Goal: Task Accomplishment & Management: Manage account settings

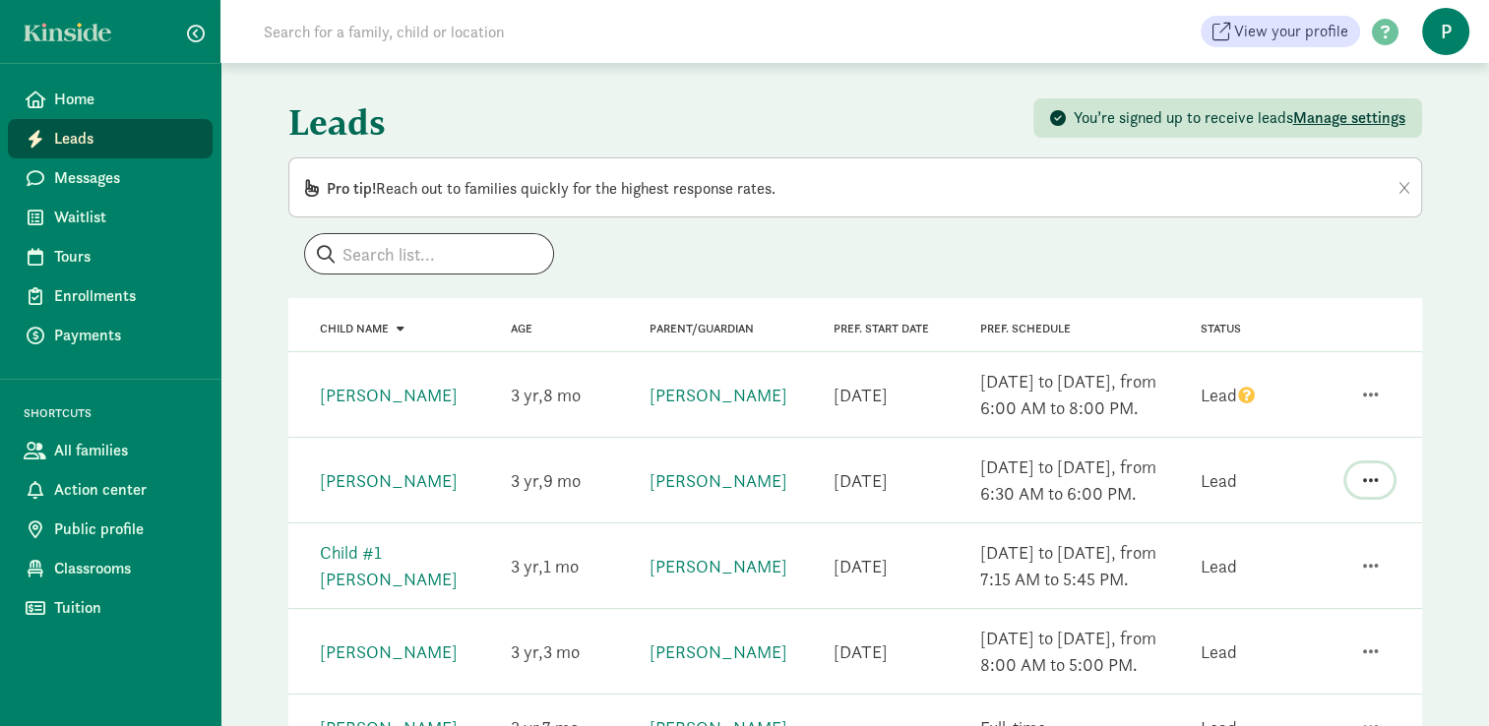
click at [1371, 482] on span "button" at bounding box center [1370, 480] width 16 height 18
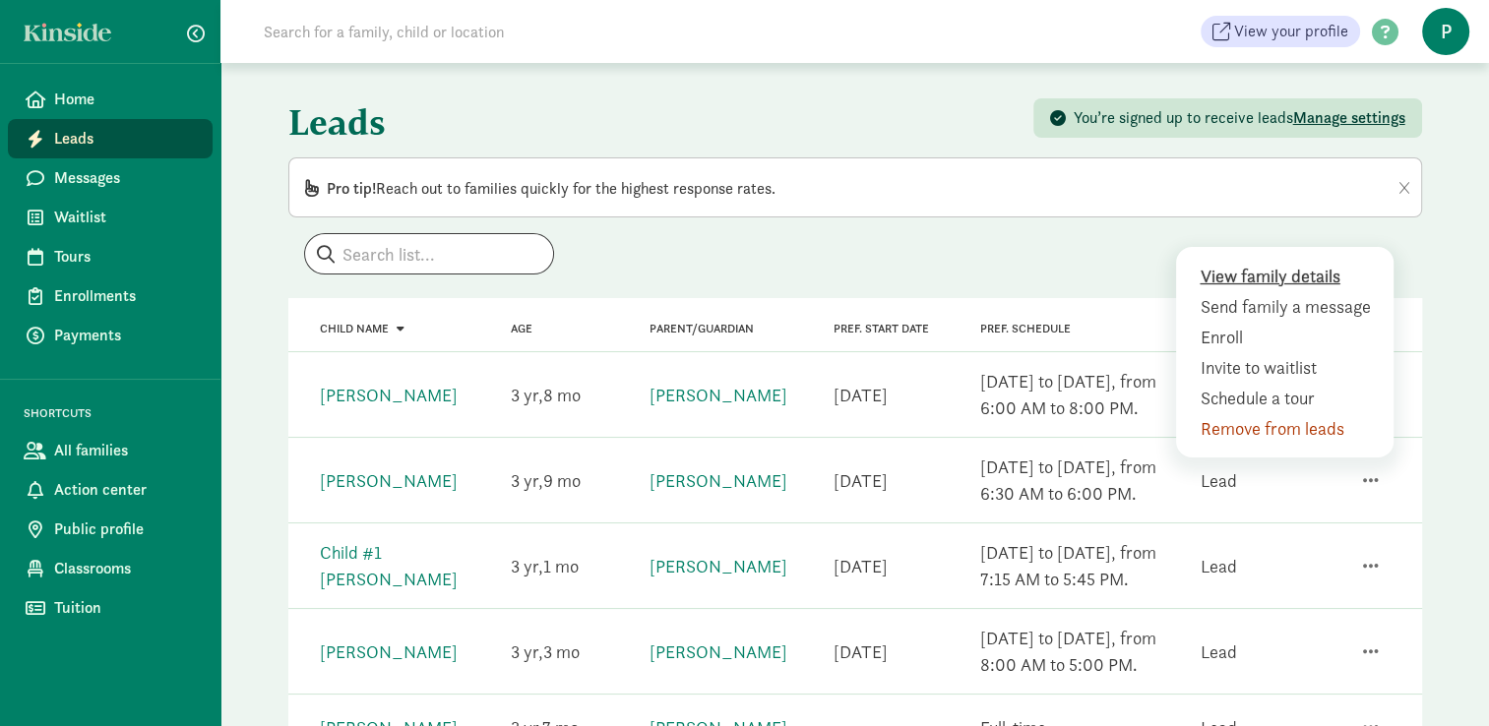
click at [1271, 293] on div "View family details" at bounding box center [1288, 306] width 179 height 27
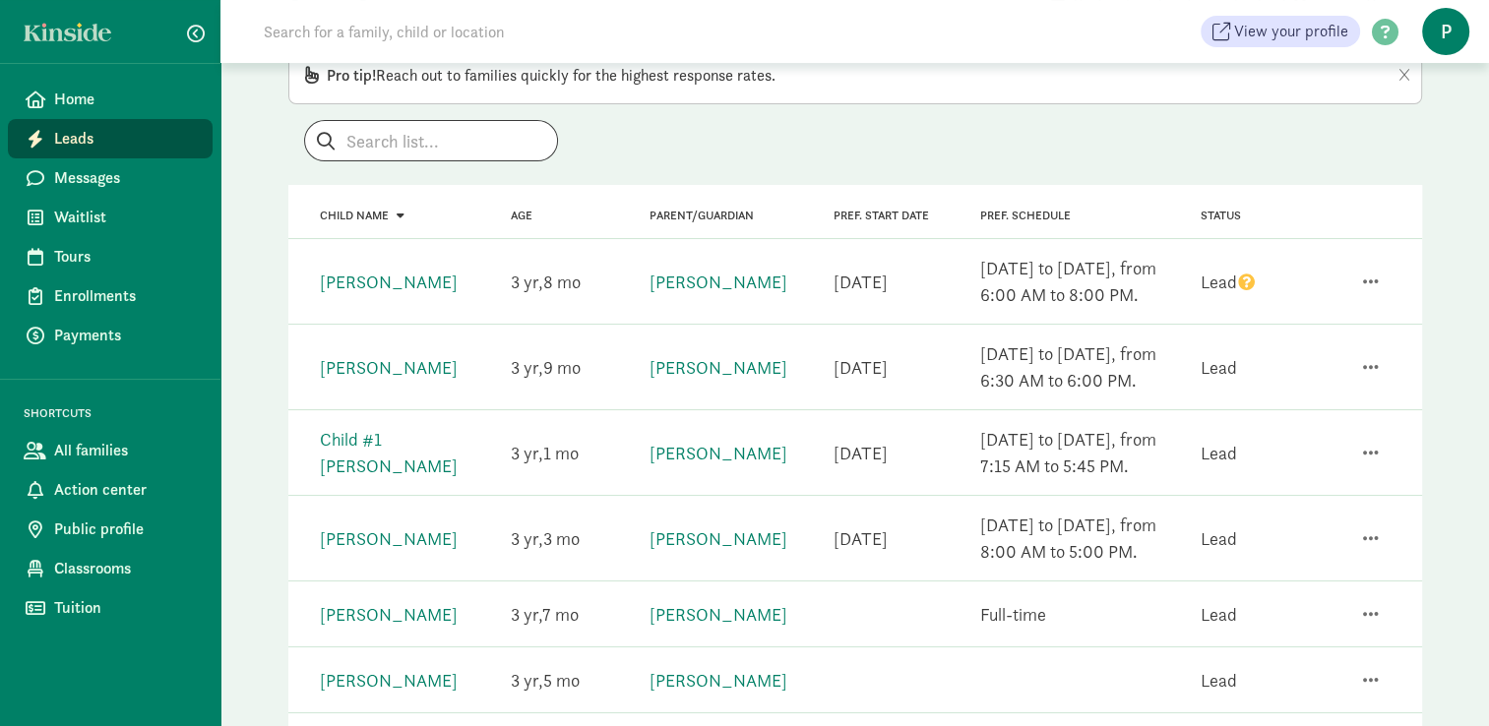
scroll to position [159, 0]
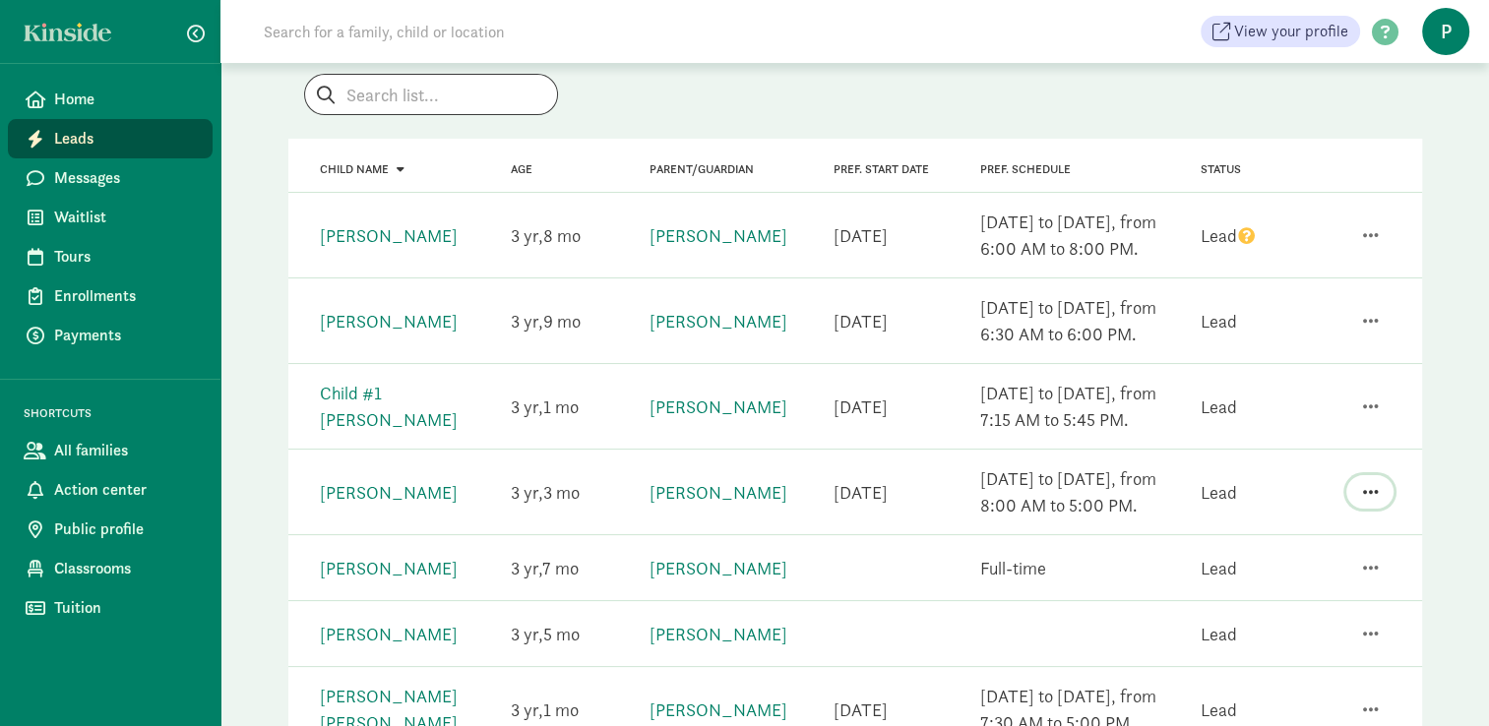
click at [1372, 491] on span "button" at bounding box center [1370, 492] width 16 height 18
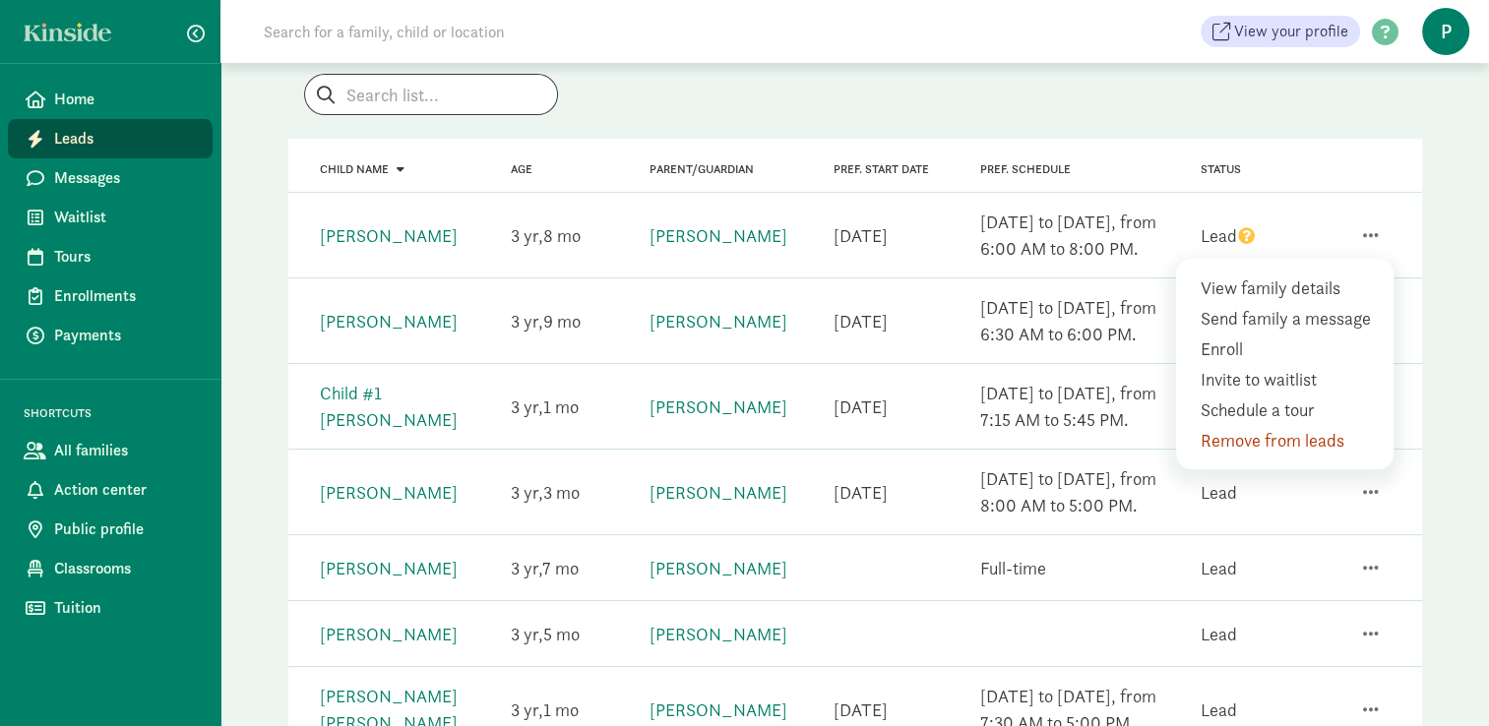
click at [1282, 305] on div "View family details" at bounding box center [1288, 318] width 179 height 27
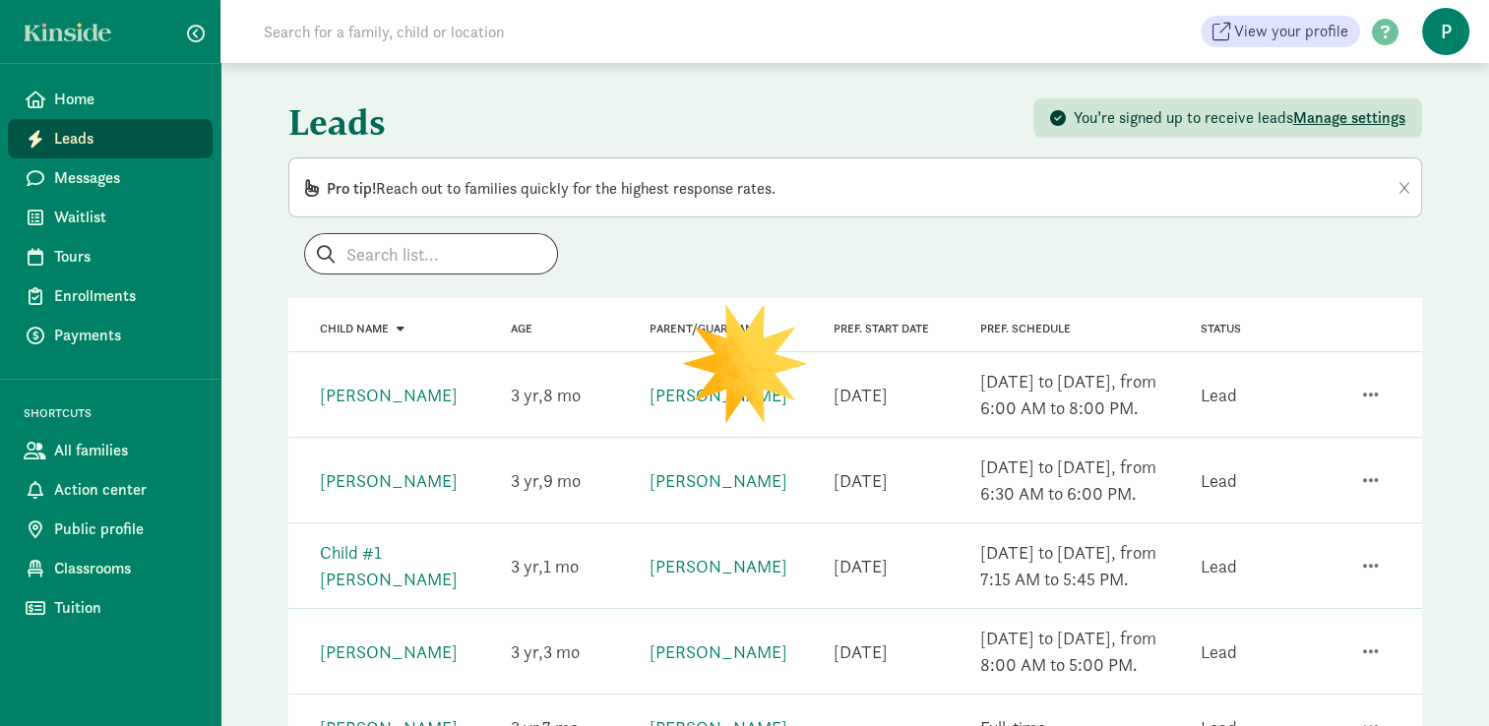
scroll to position [159, 0]
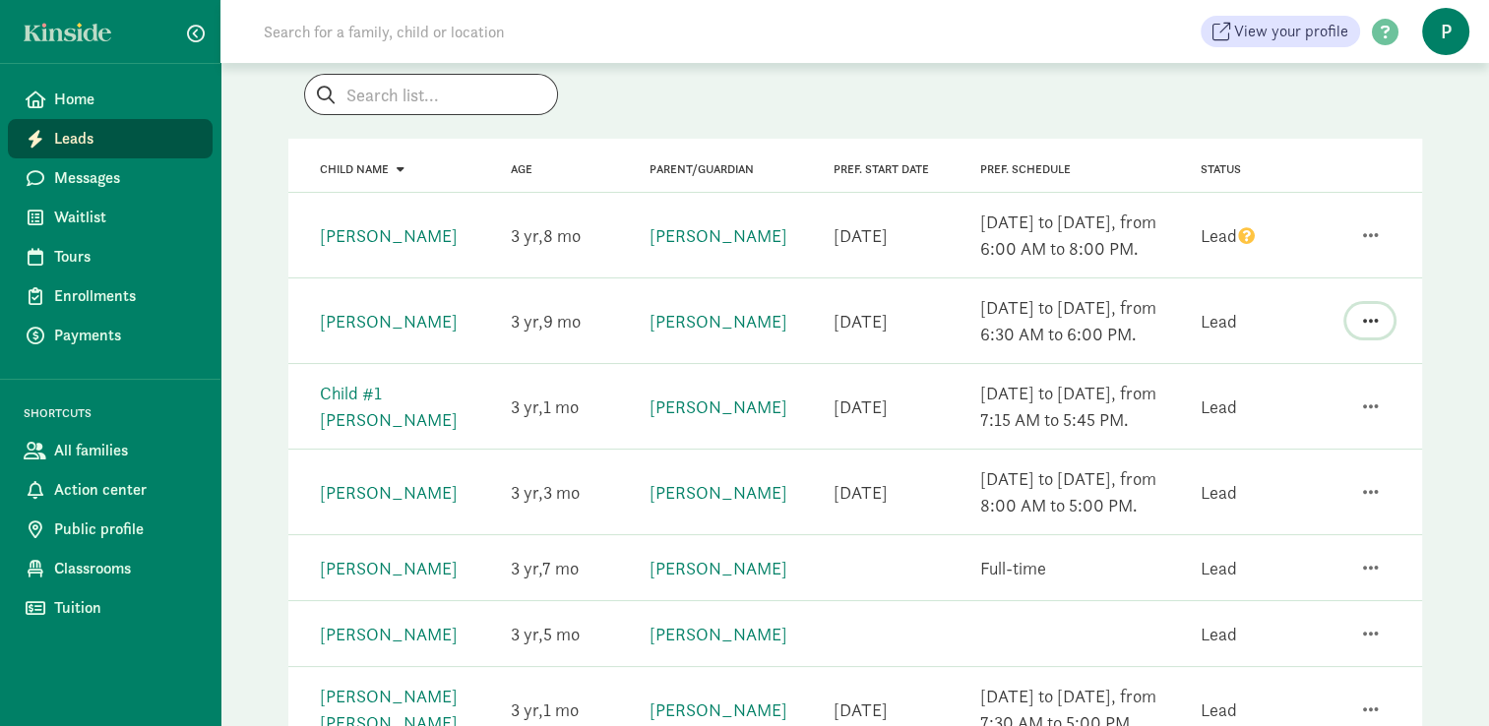
click at [1377, 313] on span "button" at bounding box center [1370, 321] width 16 height 18
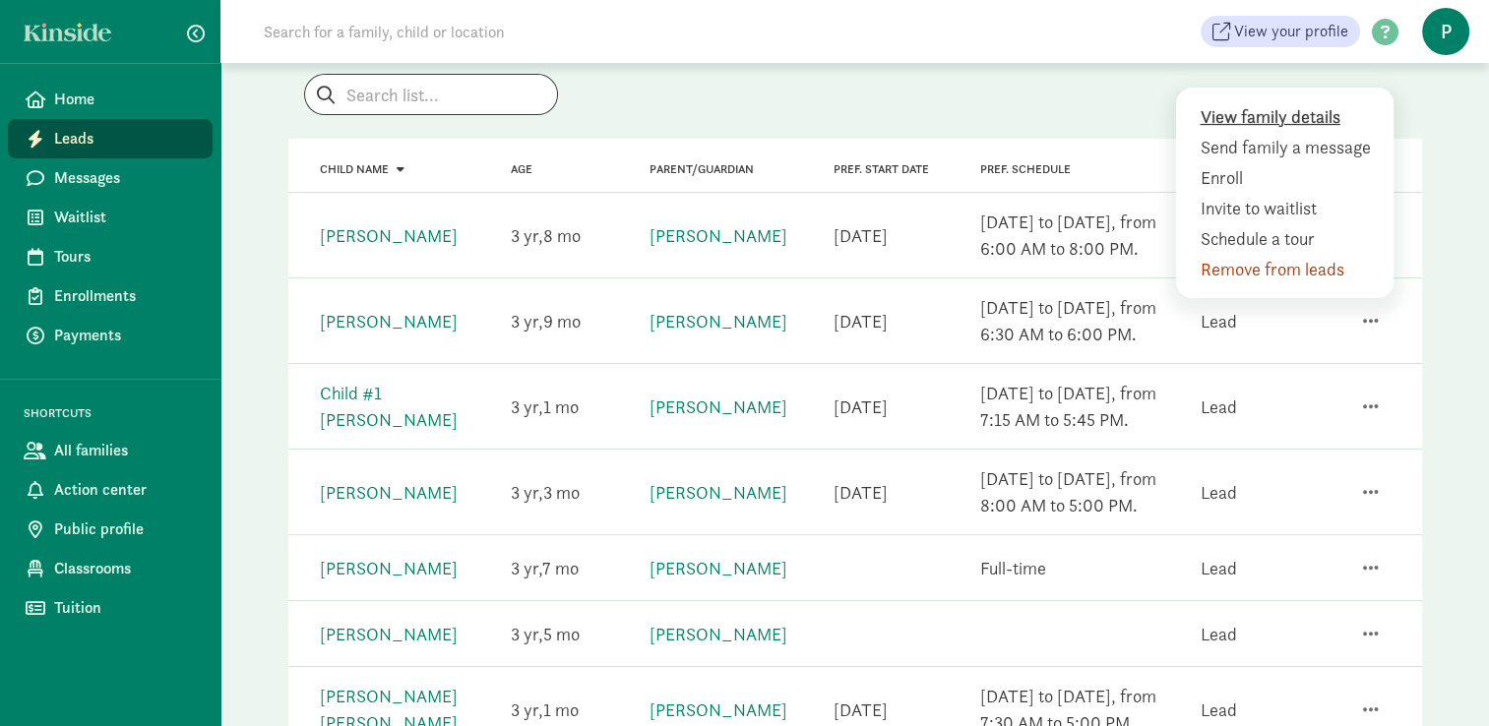
click at [1271, 134] on div "View family details" at bounding box center [1288, 147] width 179 height 27
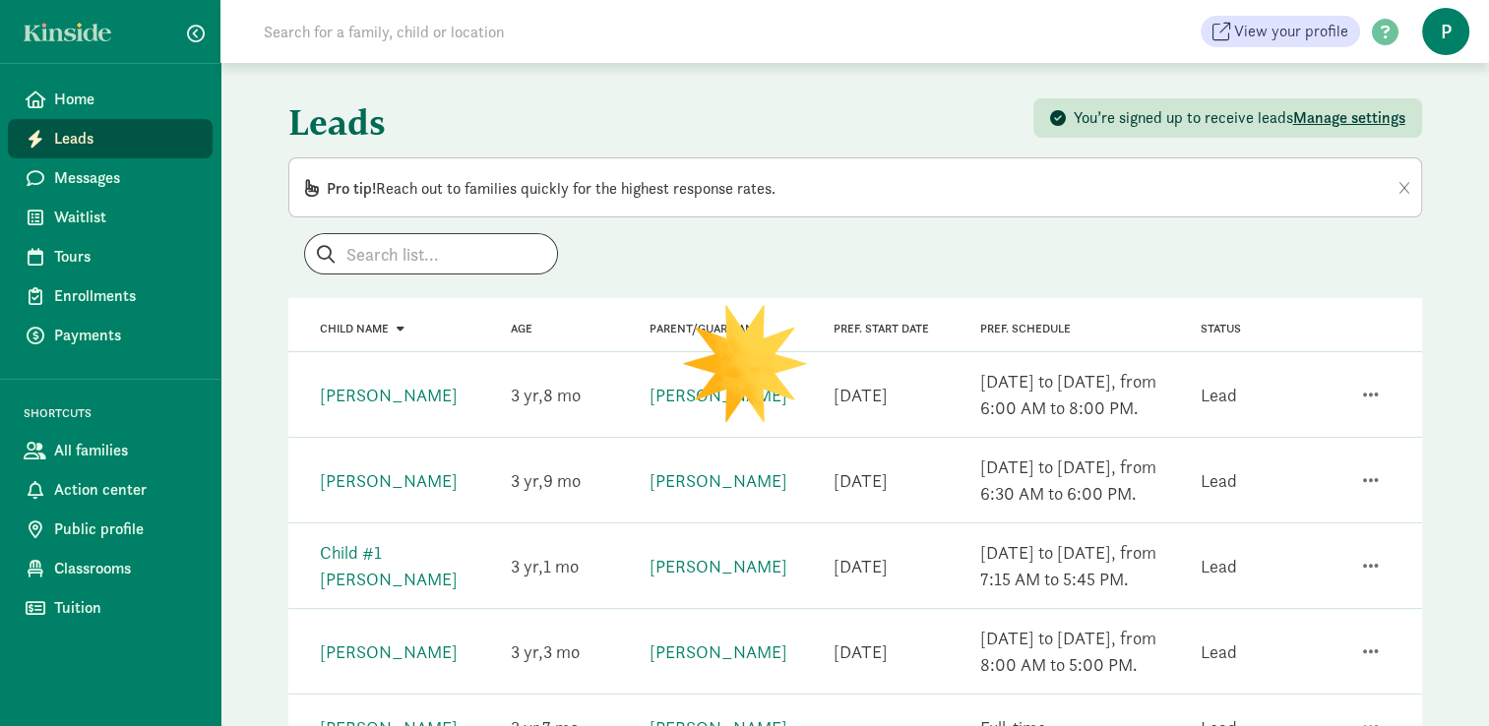
scroll to position [159, 0]
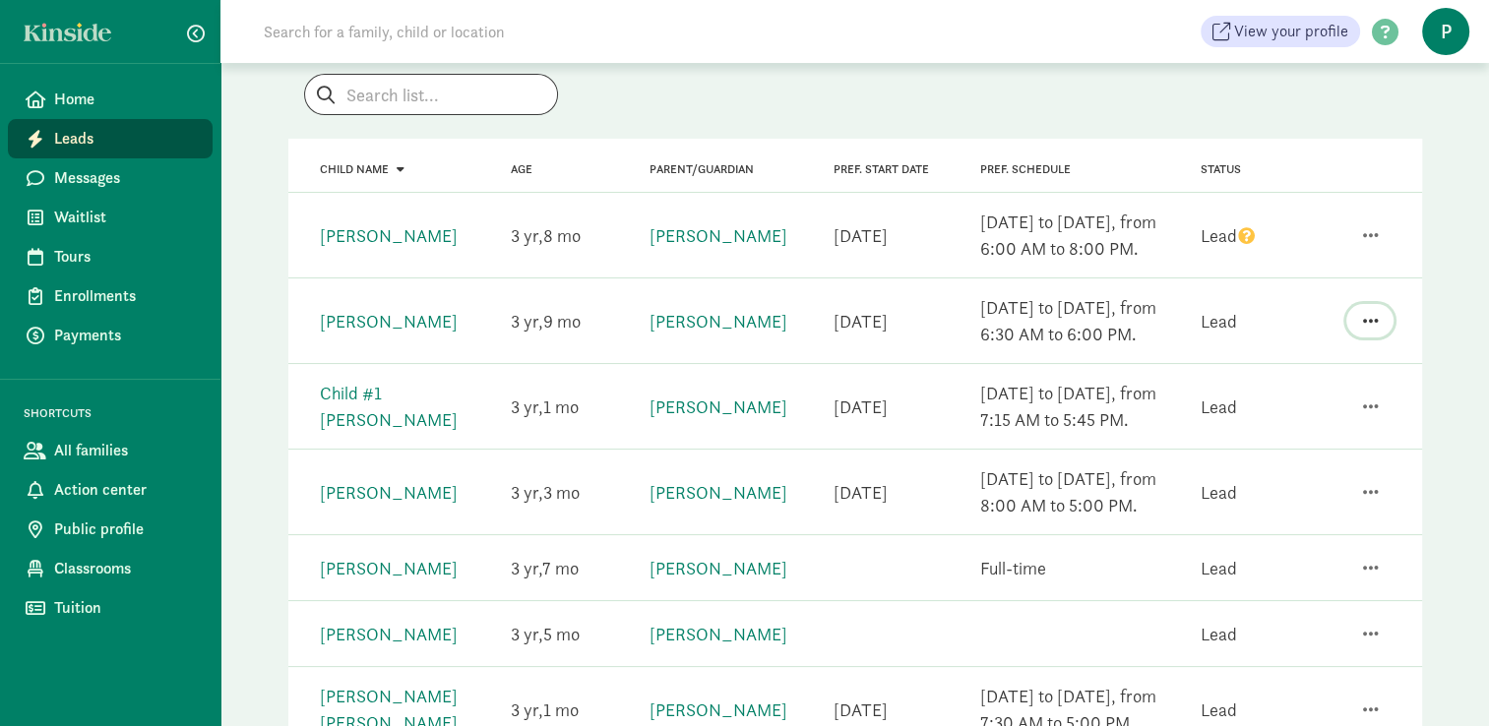
click at [1364, 316] on span "button" at bounding box center [1370, 321] width 16 height 18
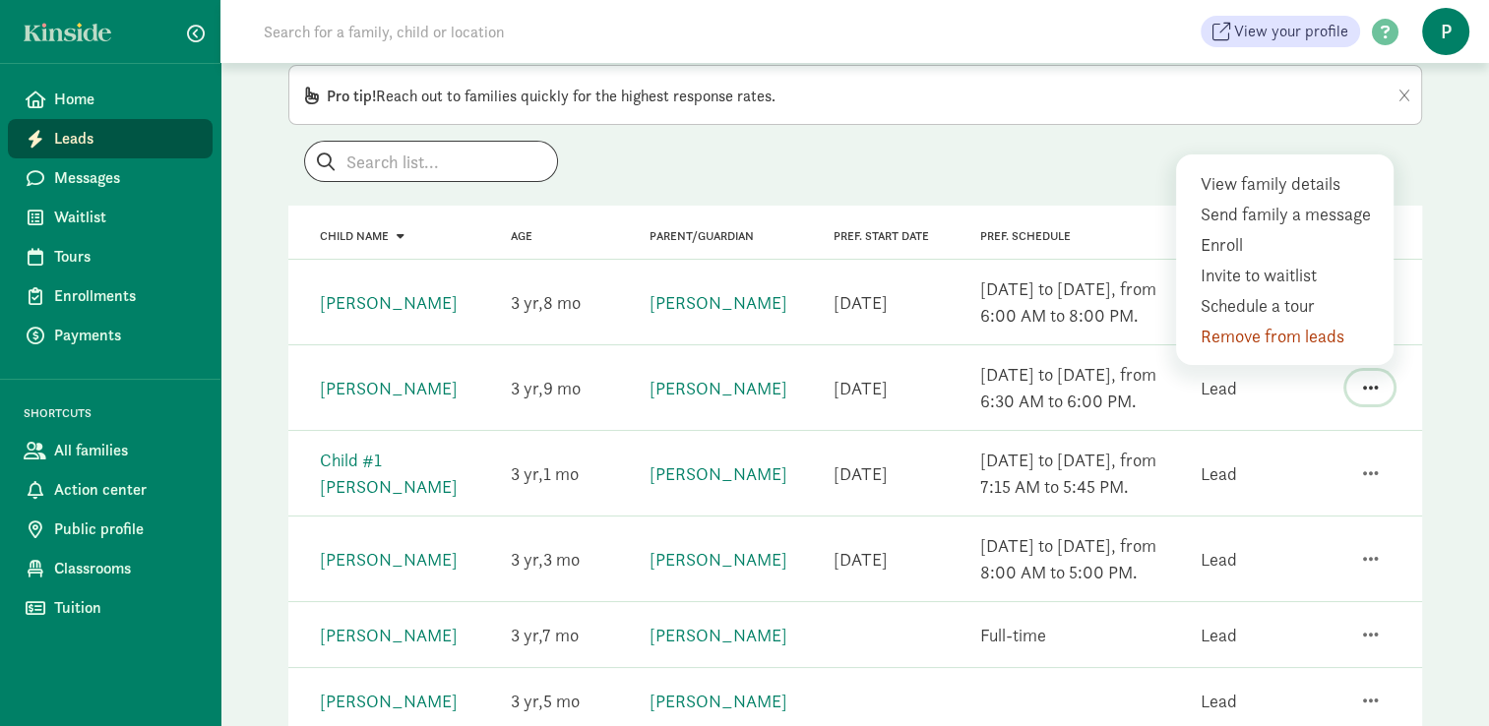
scroll to position [73, 0]
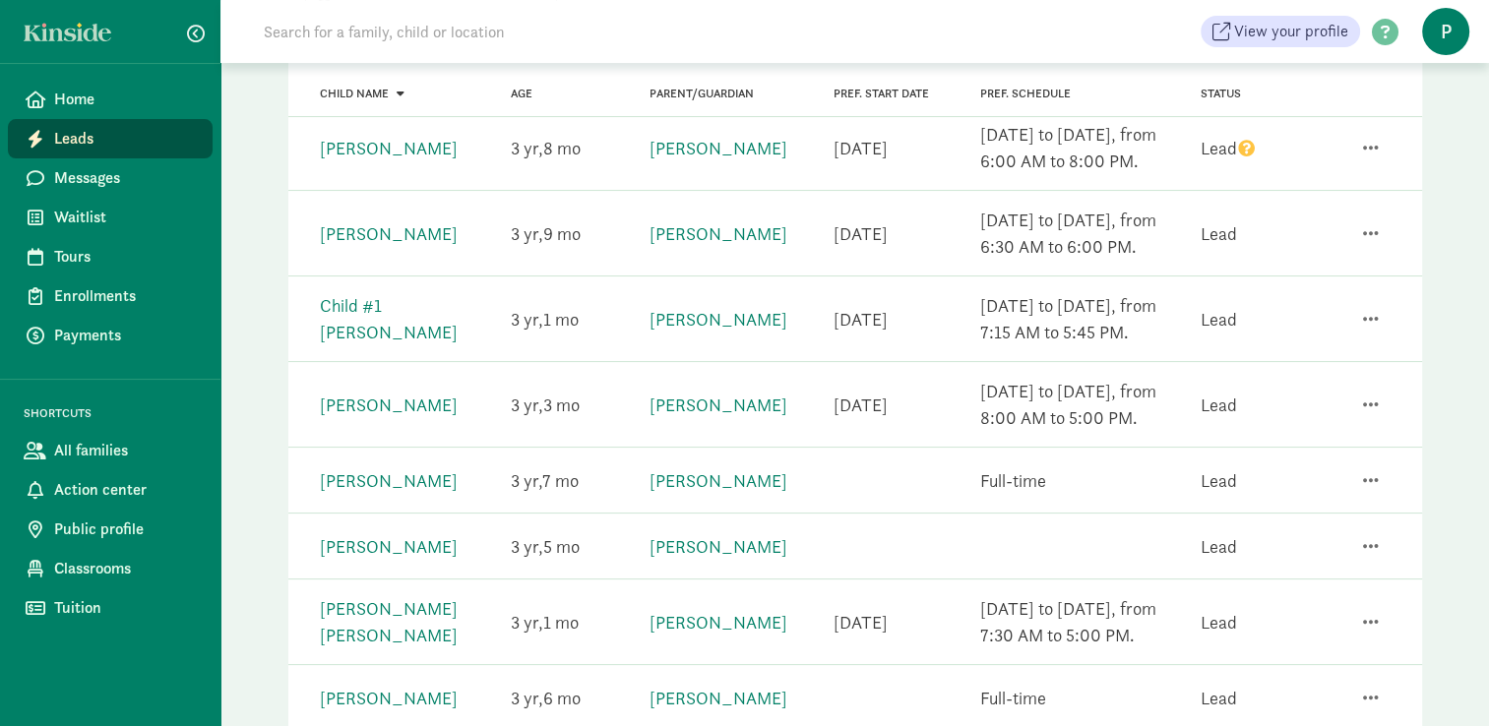
scroll to position [251, 0]
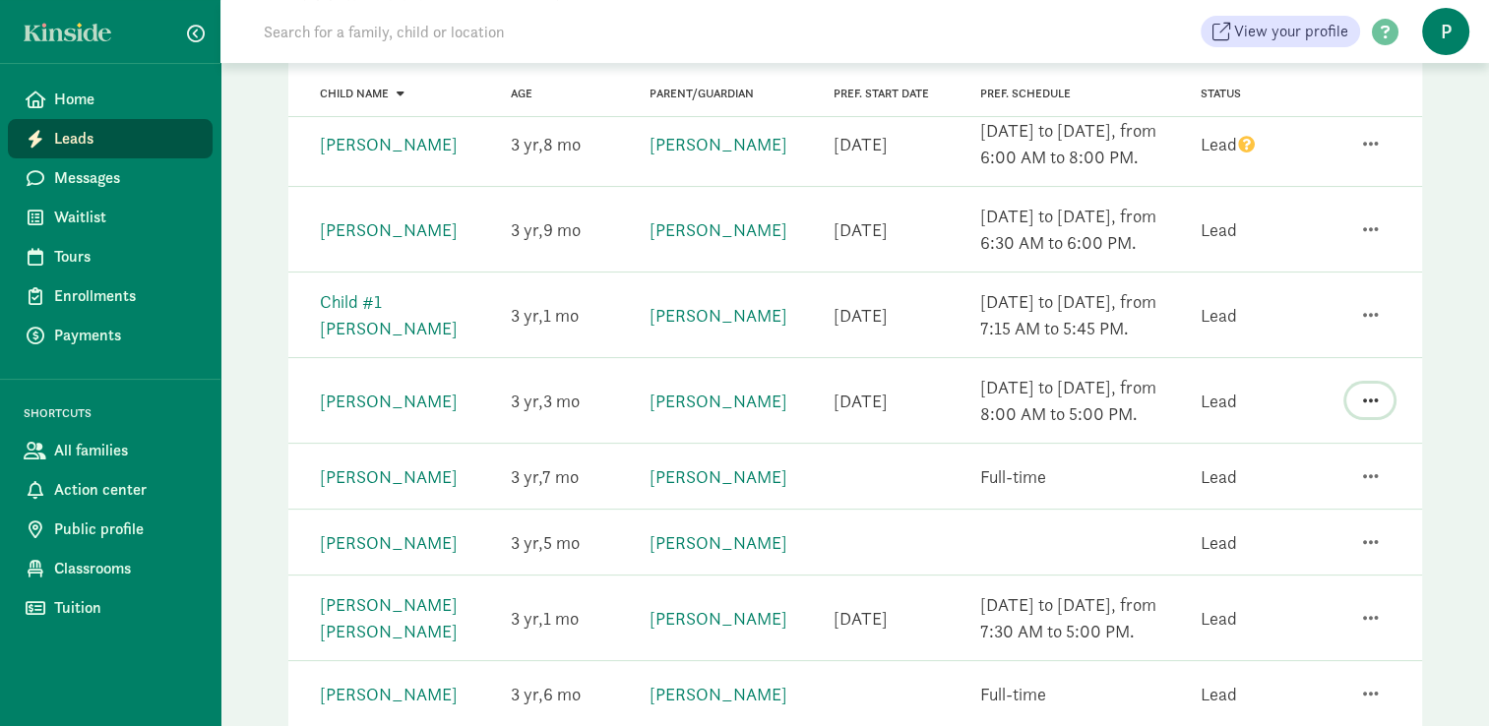
click at [1373, 396] on span "button" at bounding box center [1370, 401] width 16 height 18
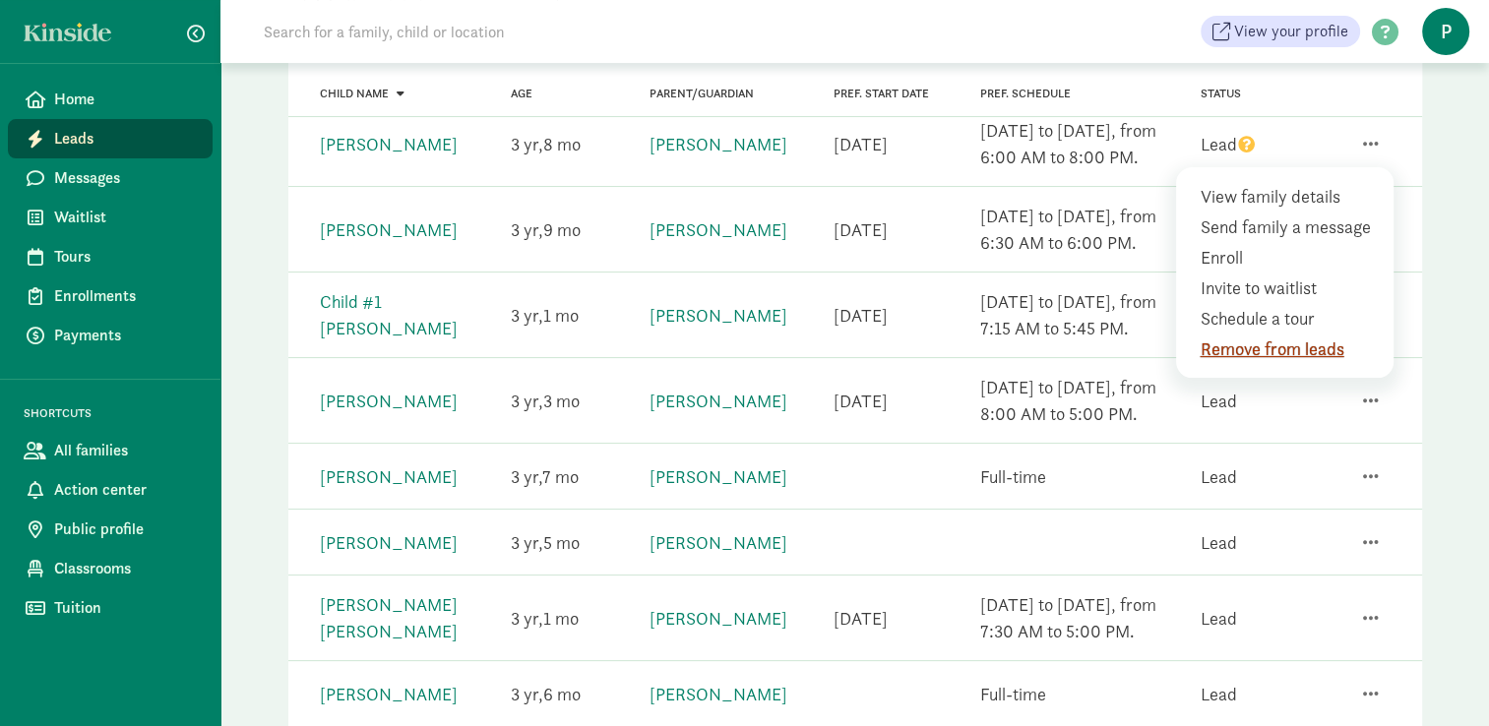
click at [1311, 342] on div "Remove from leads" at bounding box center [1288, 349] width 179 height 27
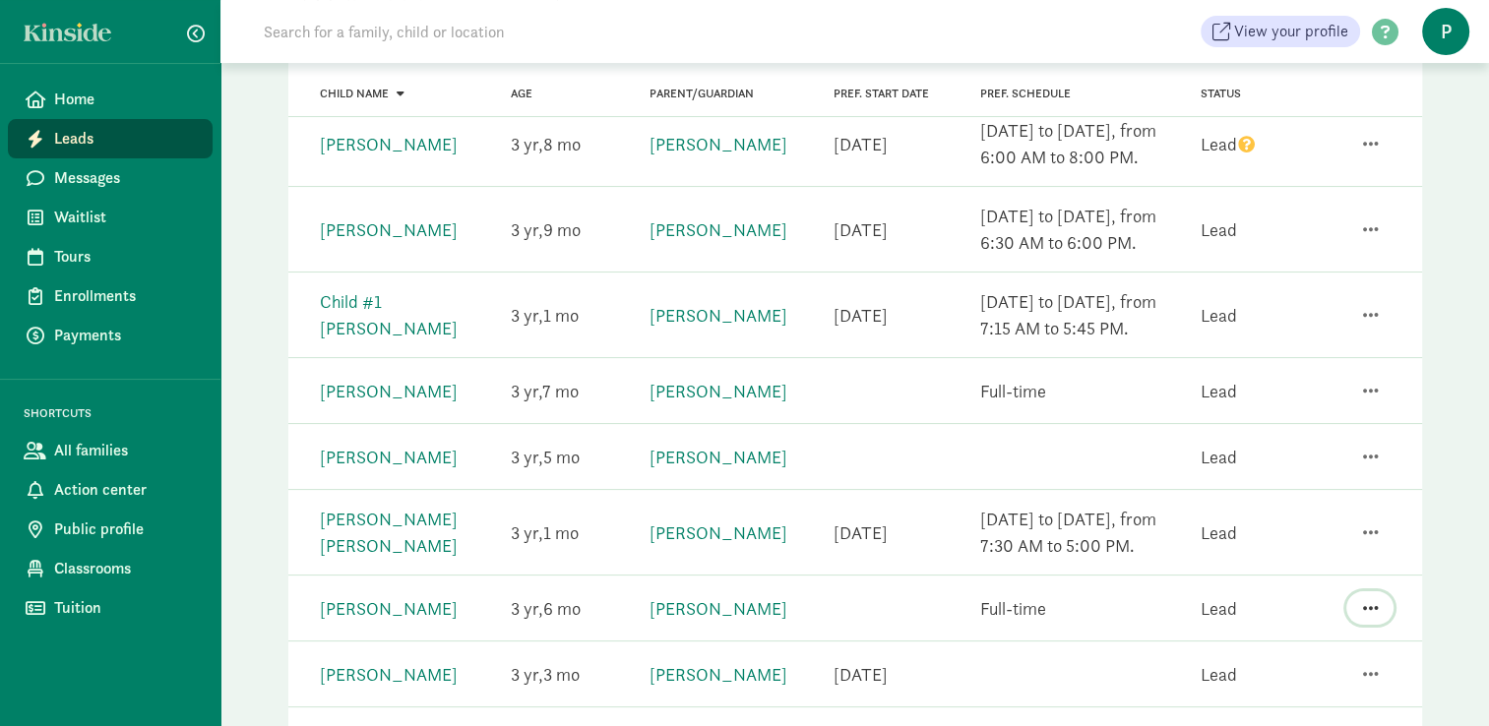
click at [1376, 600] on span "button" at bounding box center [1370, 608] width 16 height 18
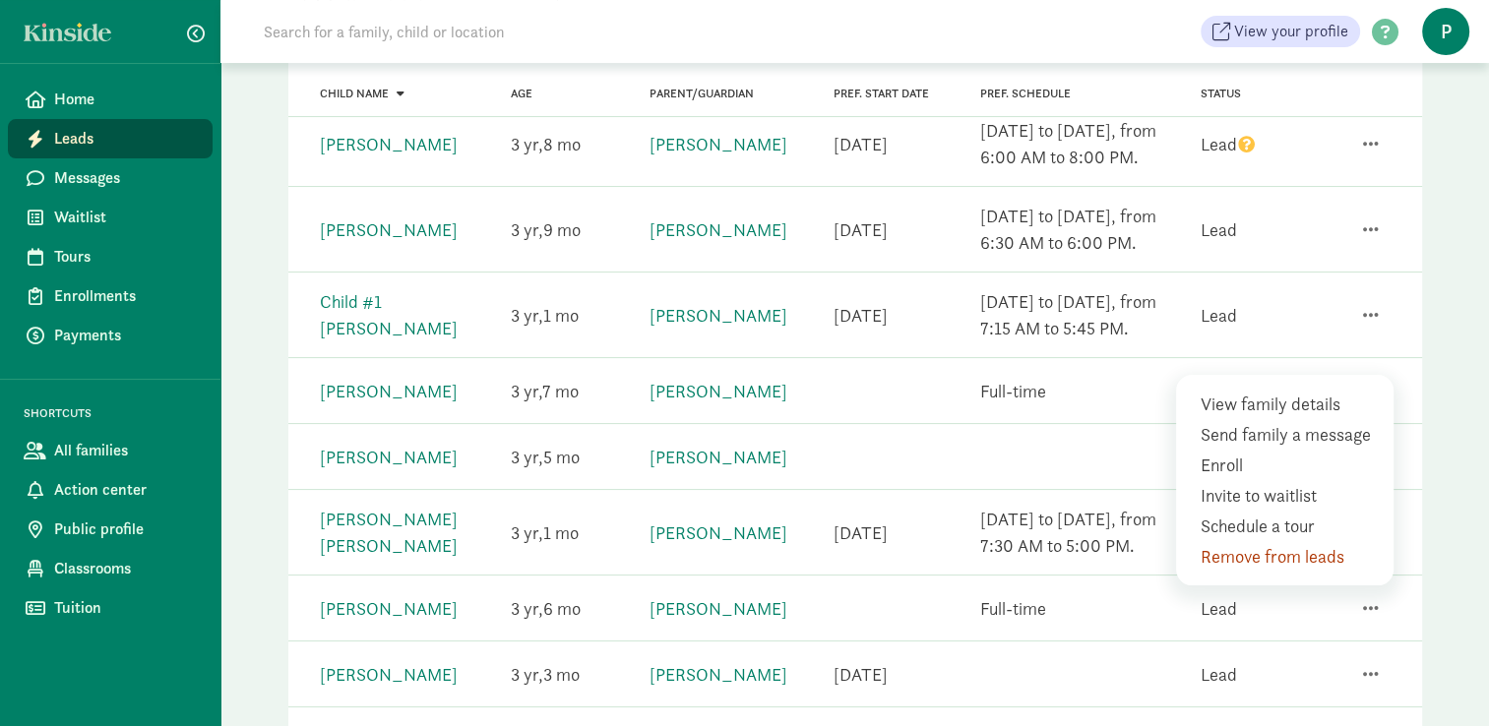
click at [1300, 553] on div "Remove from leads" at bounding box center [1288, 556] width 179 height 27
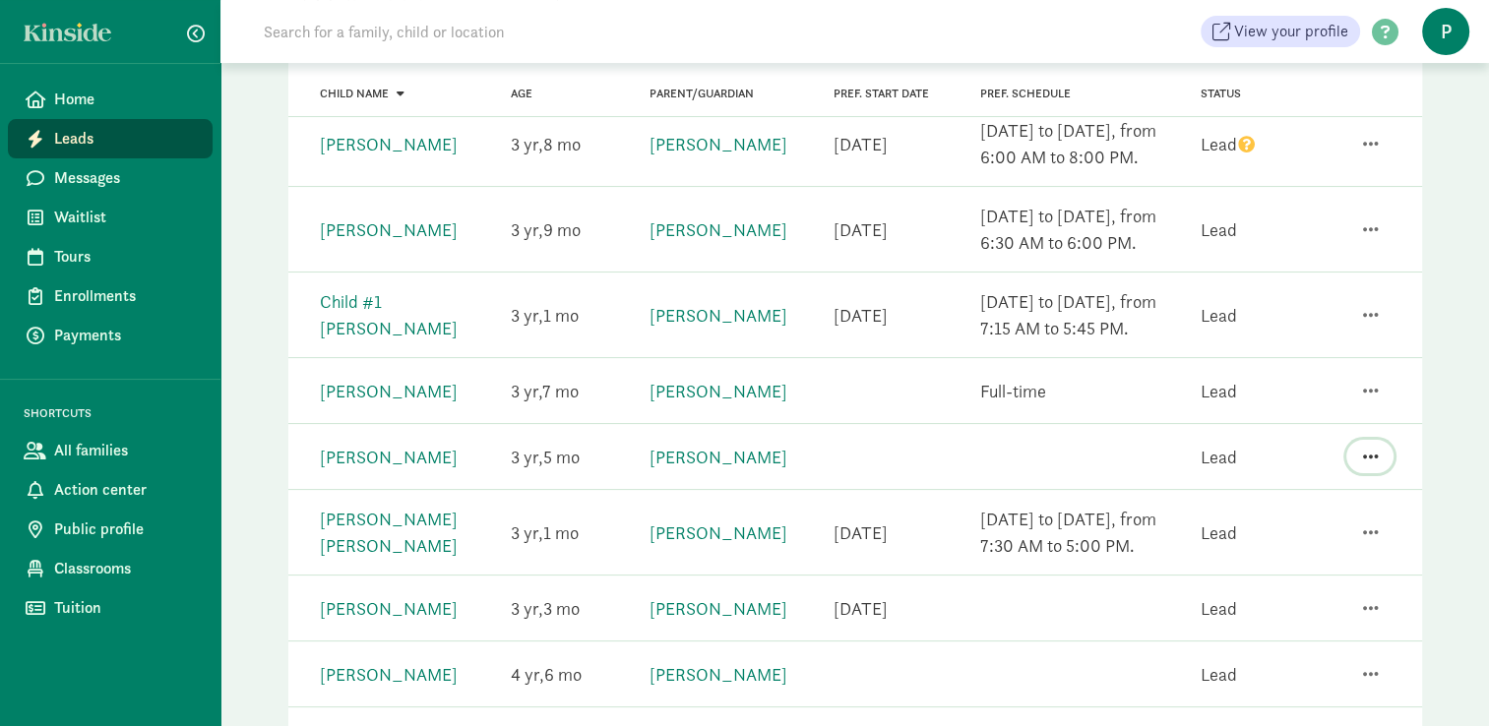
click at [1366, 451] on span "button" at bounding box center [1370, 457] width 16 height 18
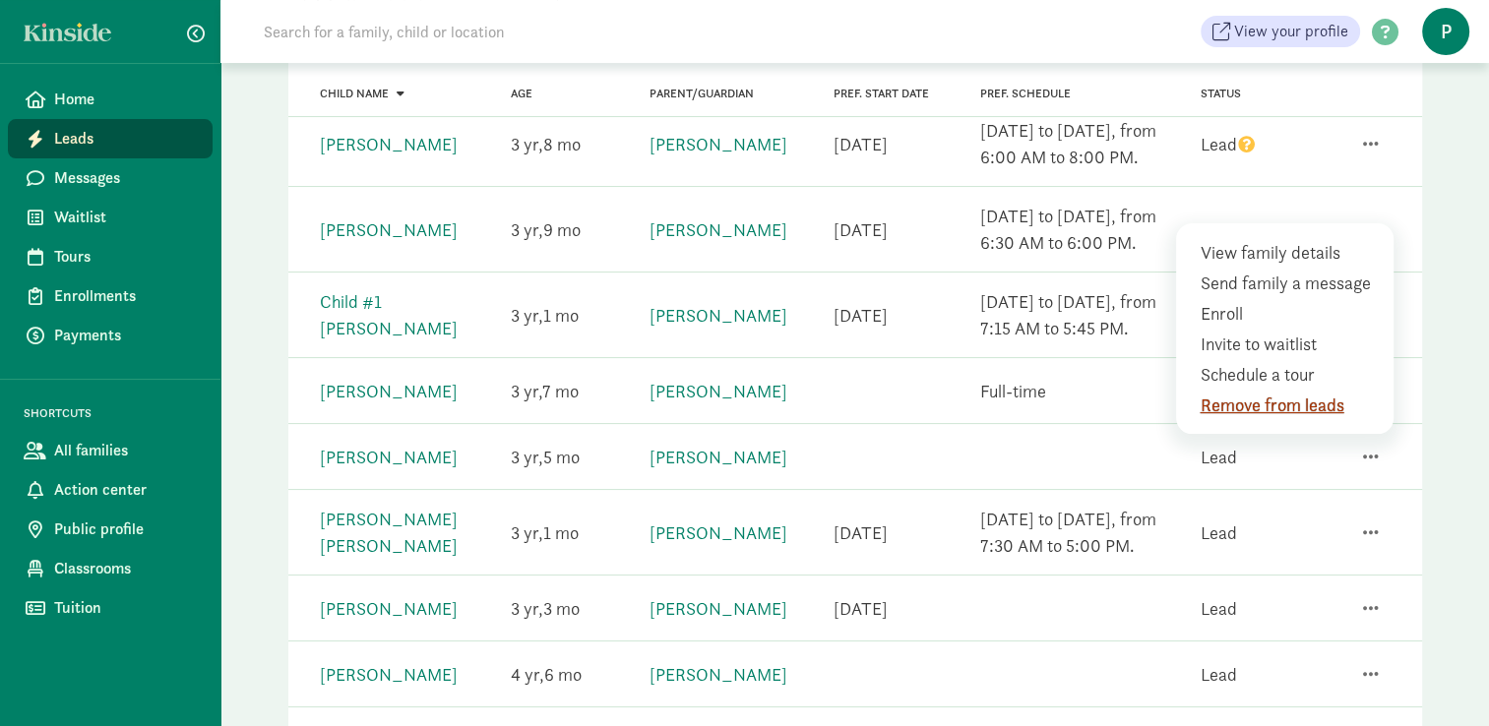
click at [1329, 406] on div "Remove from leads" at bounding box center [1288, 405] width 179 height 27
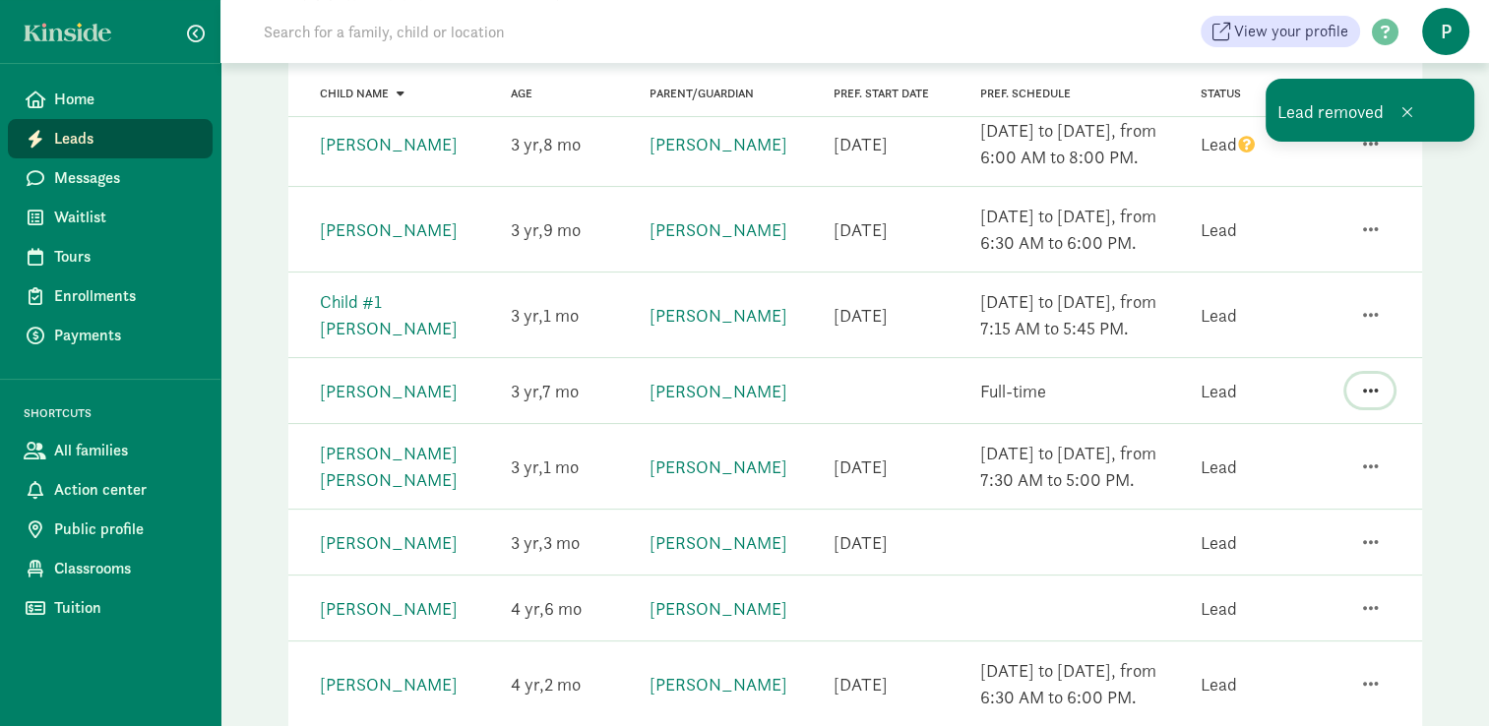
click at [1373, 392] on span "button" at bounding box center [1370, 391] width 16 height 18
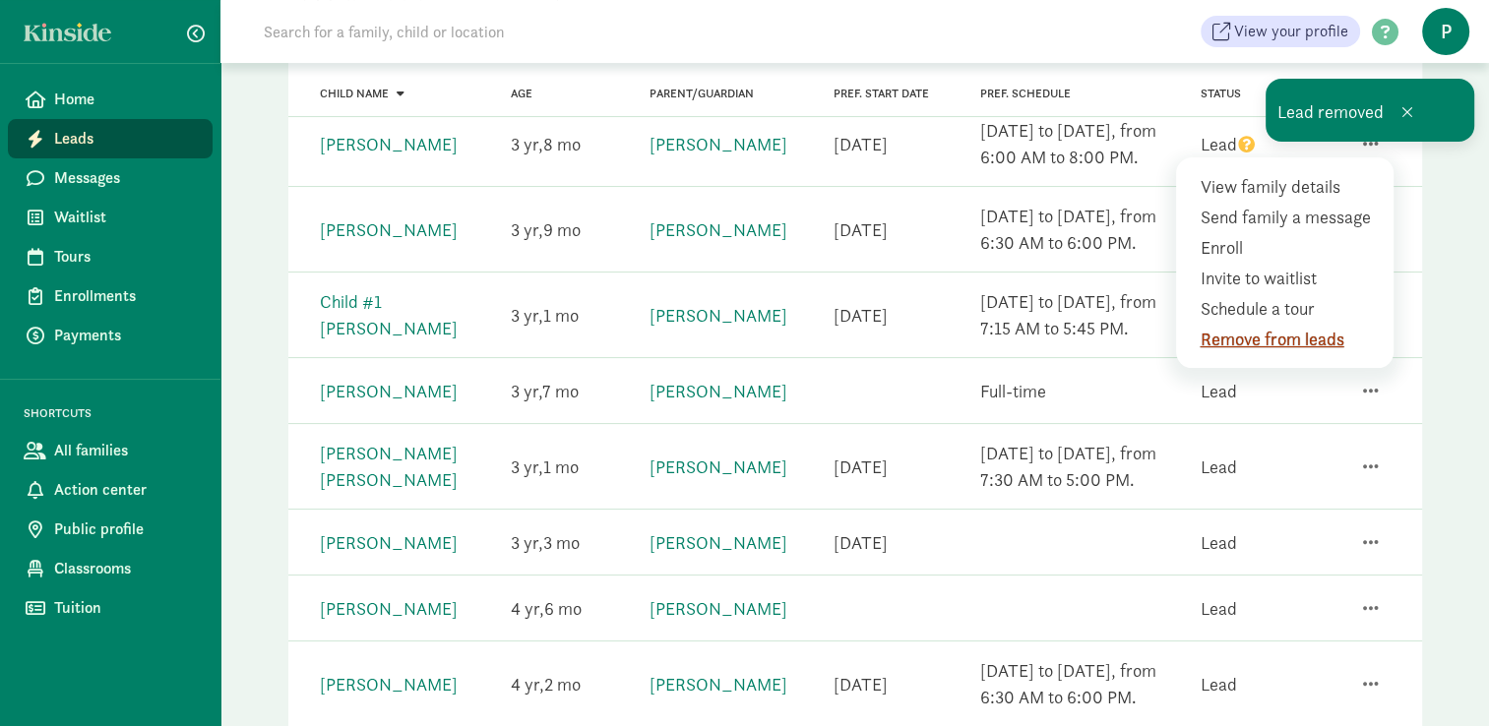
click at [1325, 339] on div "Remove from leads" at bounding box center [1288, 339] width 179 height 27
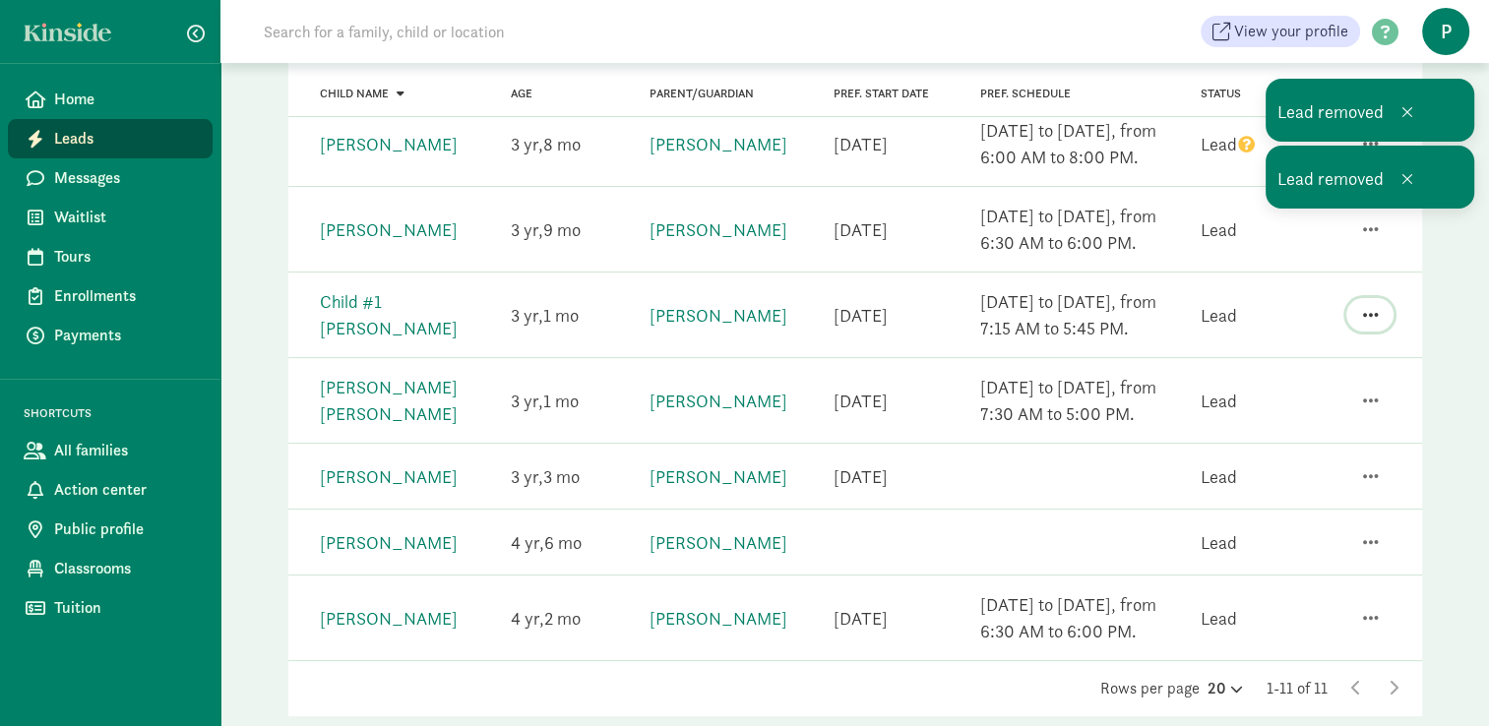
click at [1372, 309] on span "button" at bounding box center [1370, 315] width 16 height 18
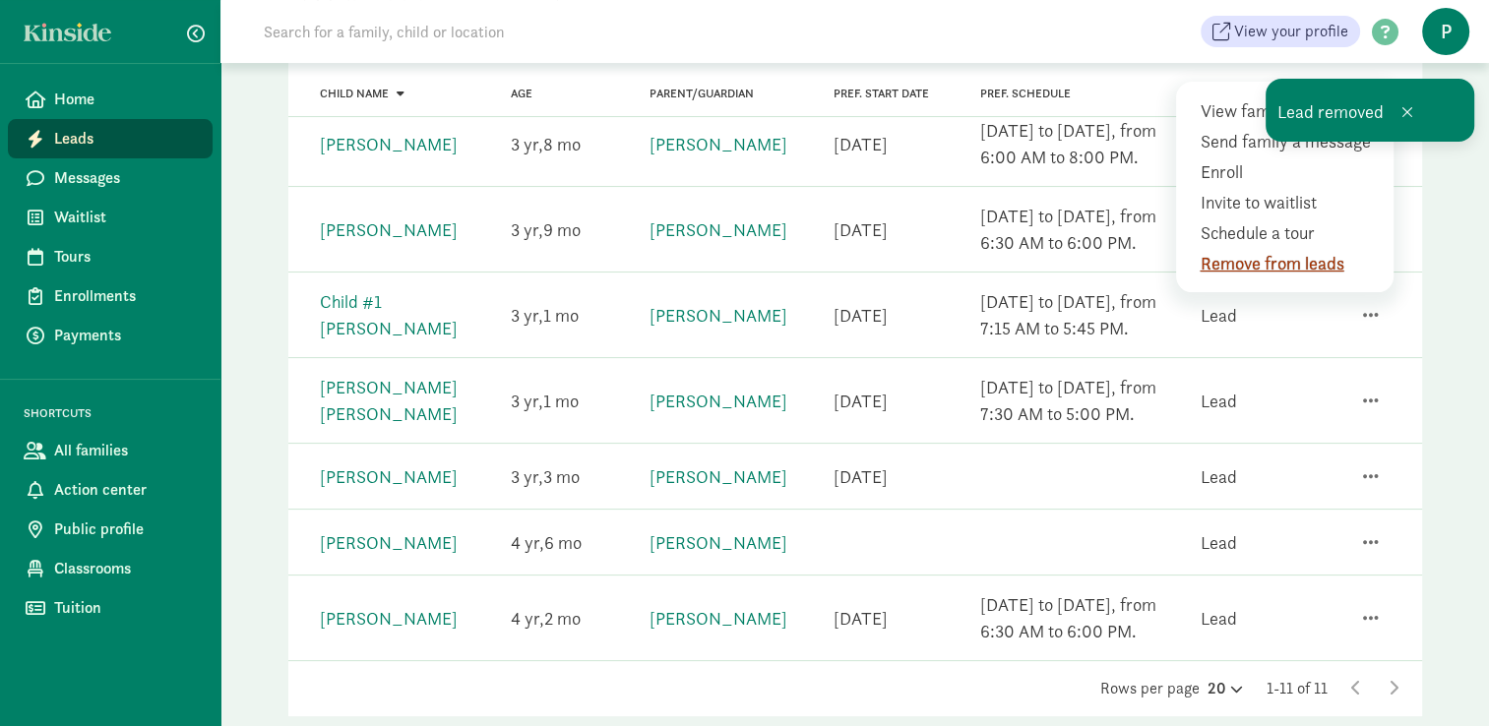
click at [1317, 264] on div "Remove from leads" at bounding box center [1288, 263] width 179 height 27
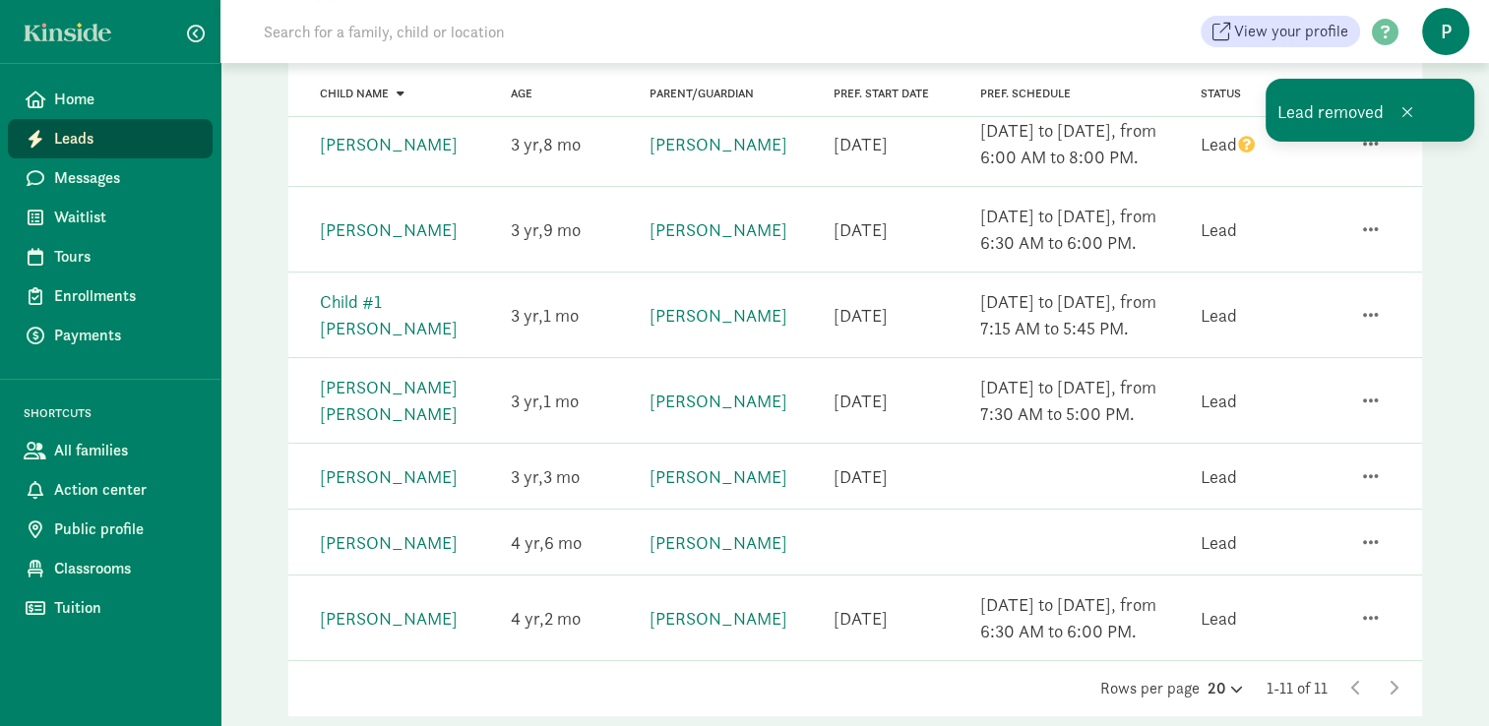
scroll to position [216, 0]
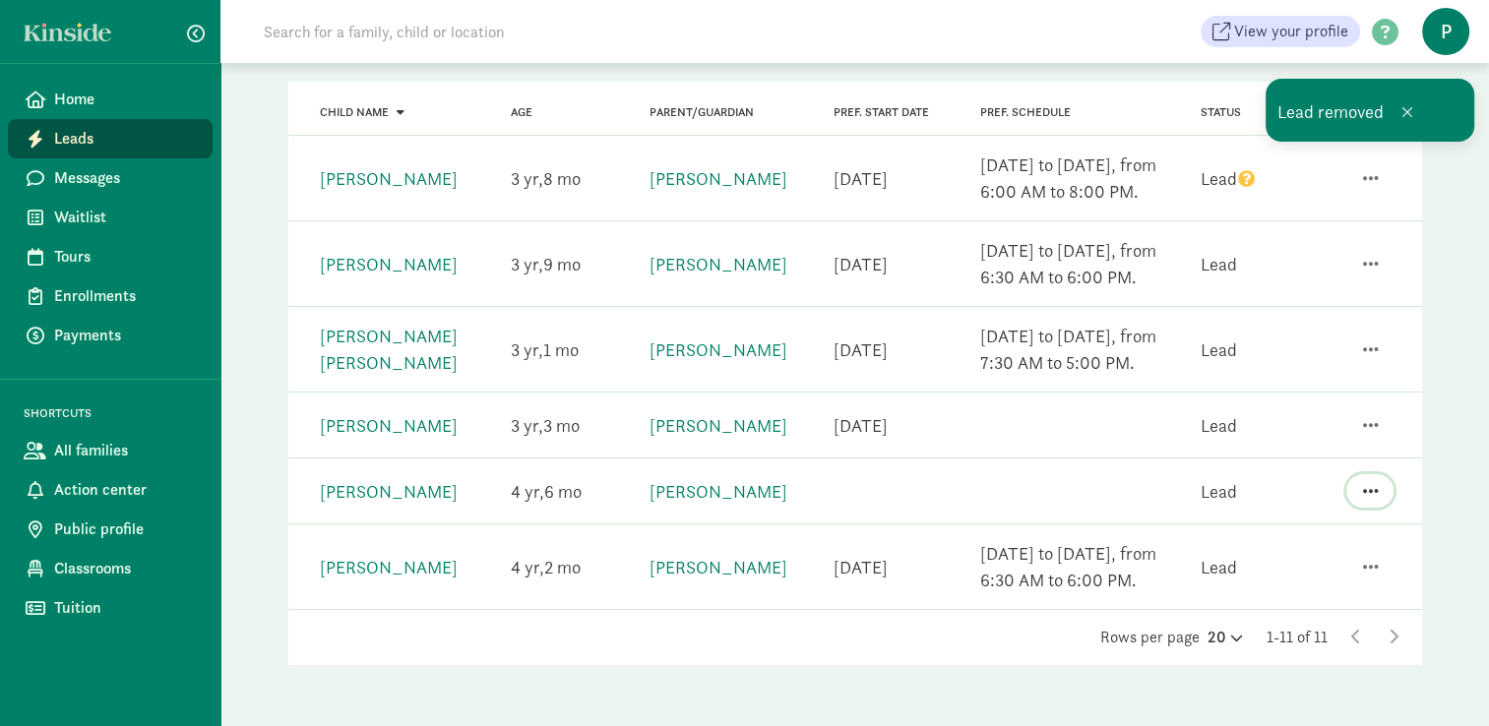
click at [1369, 482] on span "button" at bounding box center [1370, 491] width 16 height 18
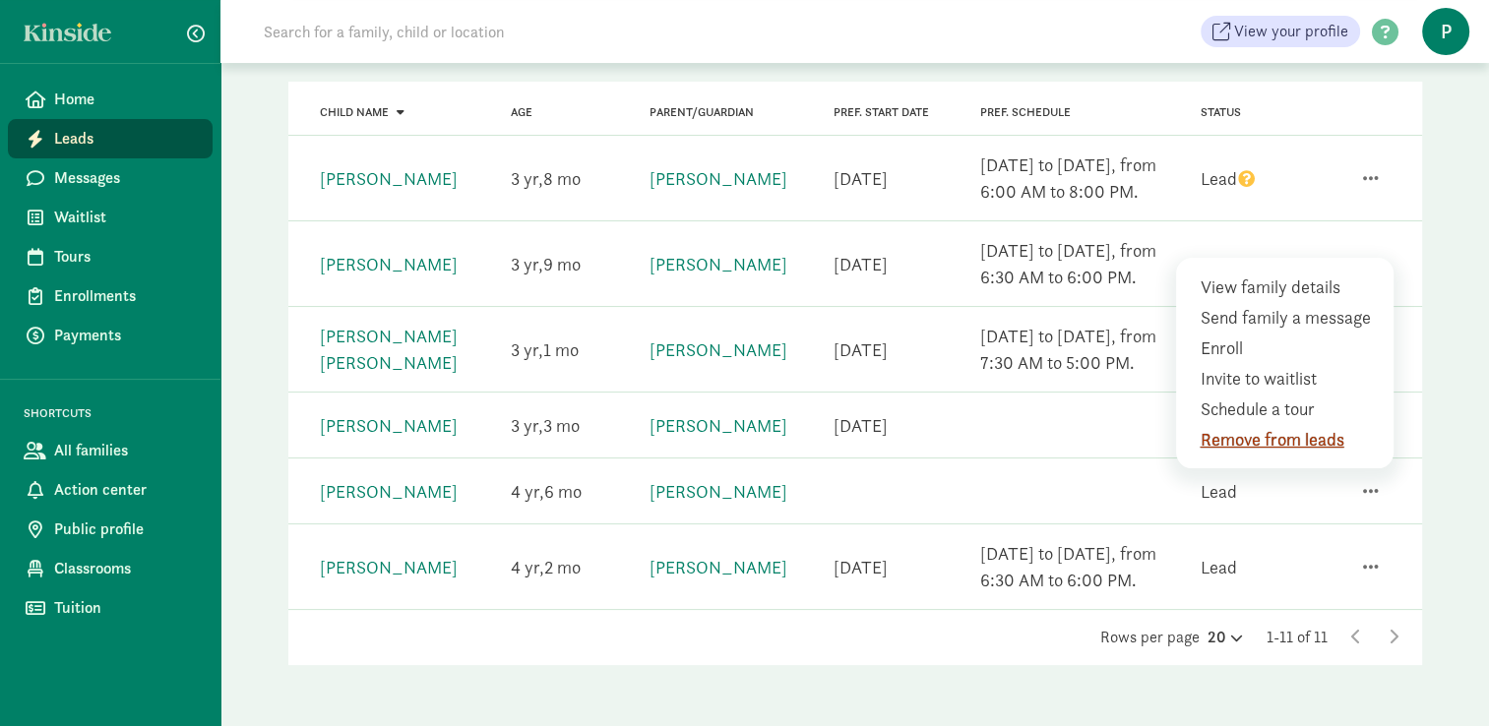
click at [1303, 430] on div "Remove from leads" at bounding box center [1288, 439] width 179 height 27
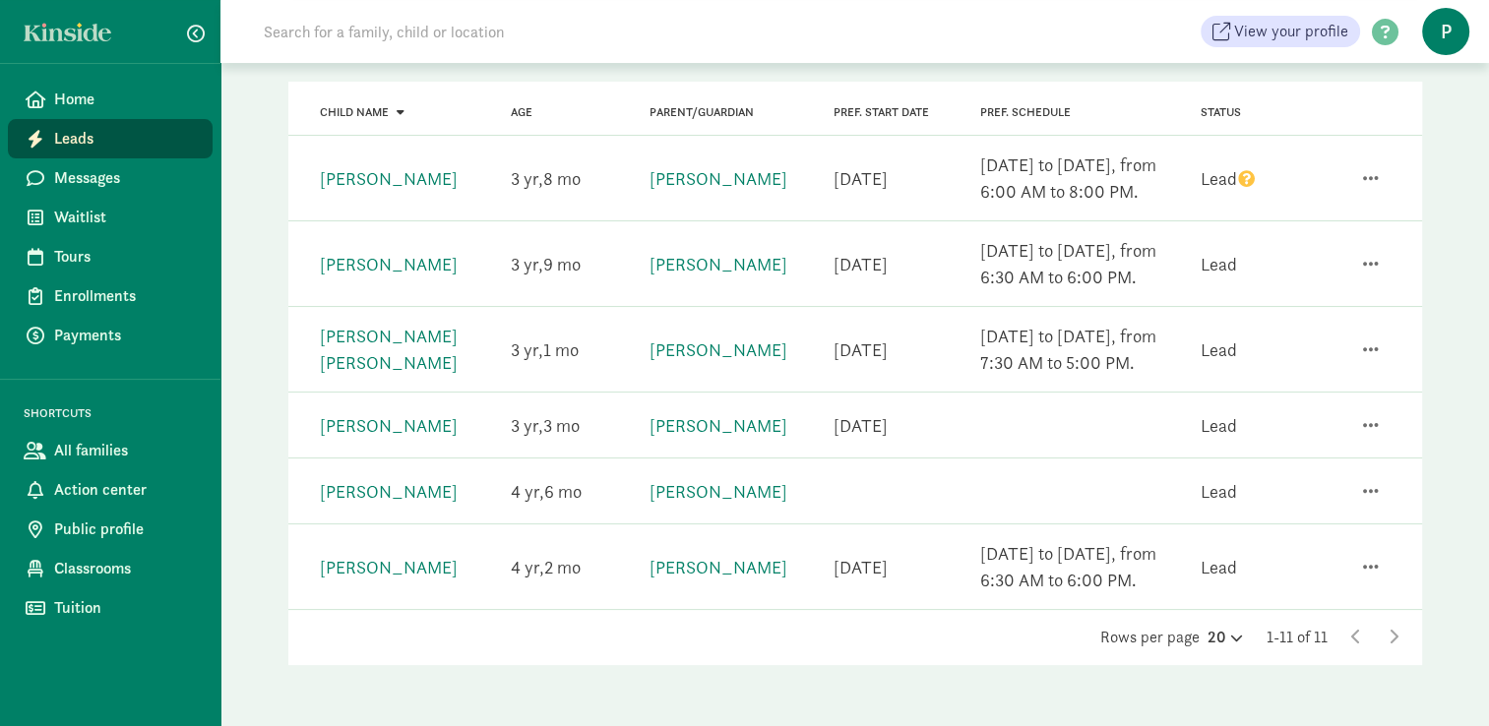
scroll to position [151, 0]
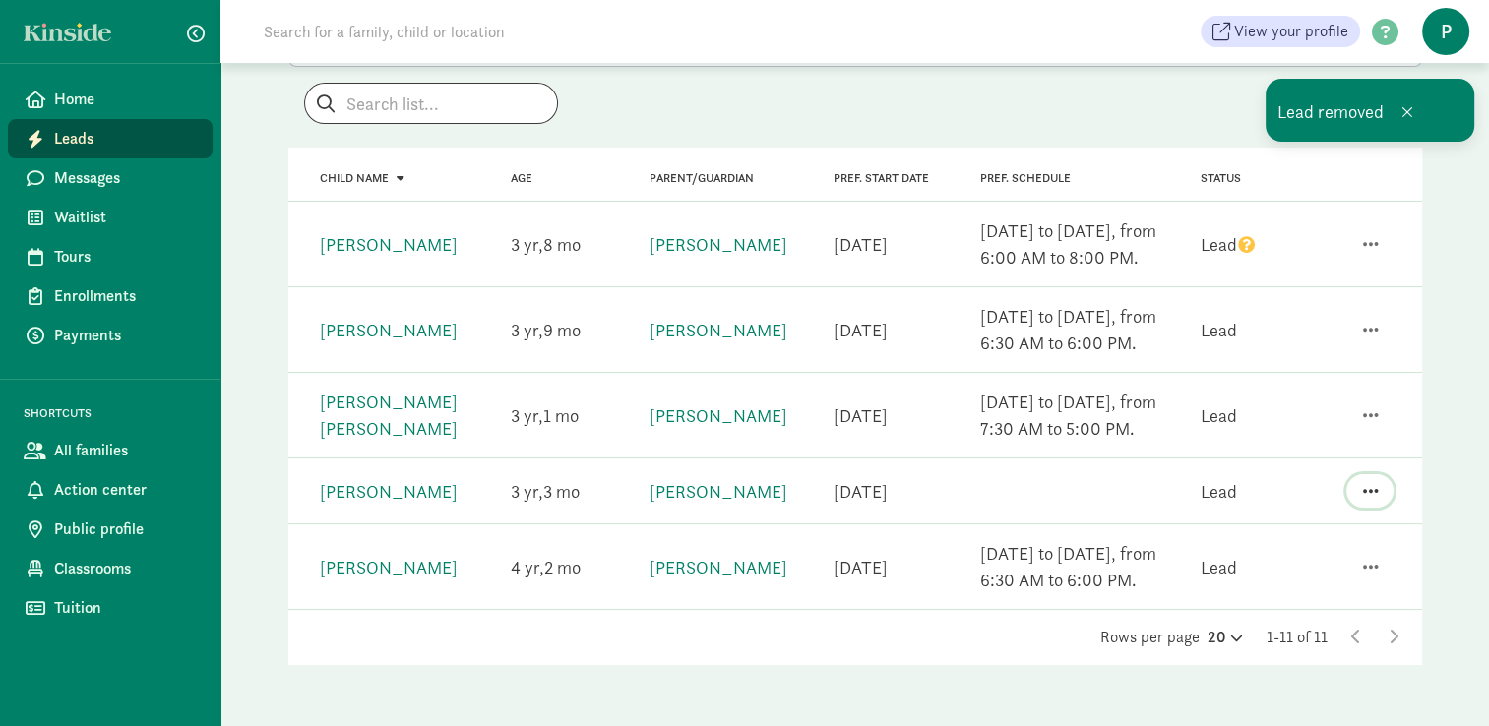
click at [1367, 486] on span "button" at bounding box center [1370, 491] width 16 height 18
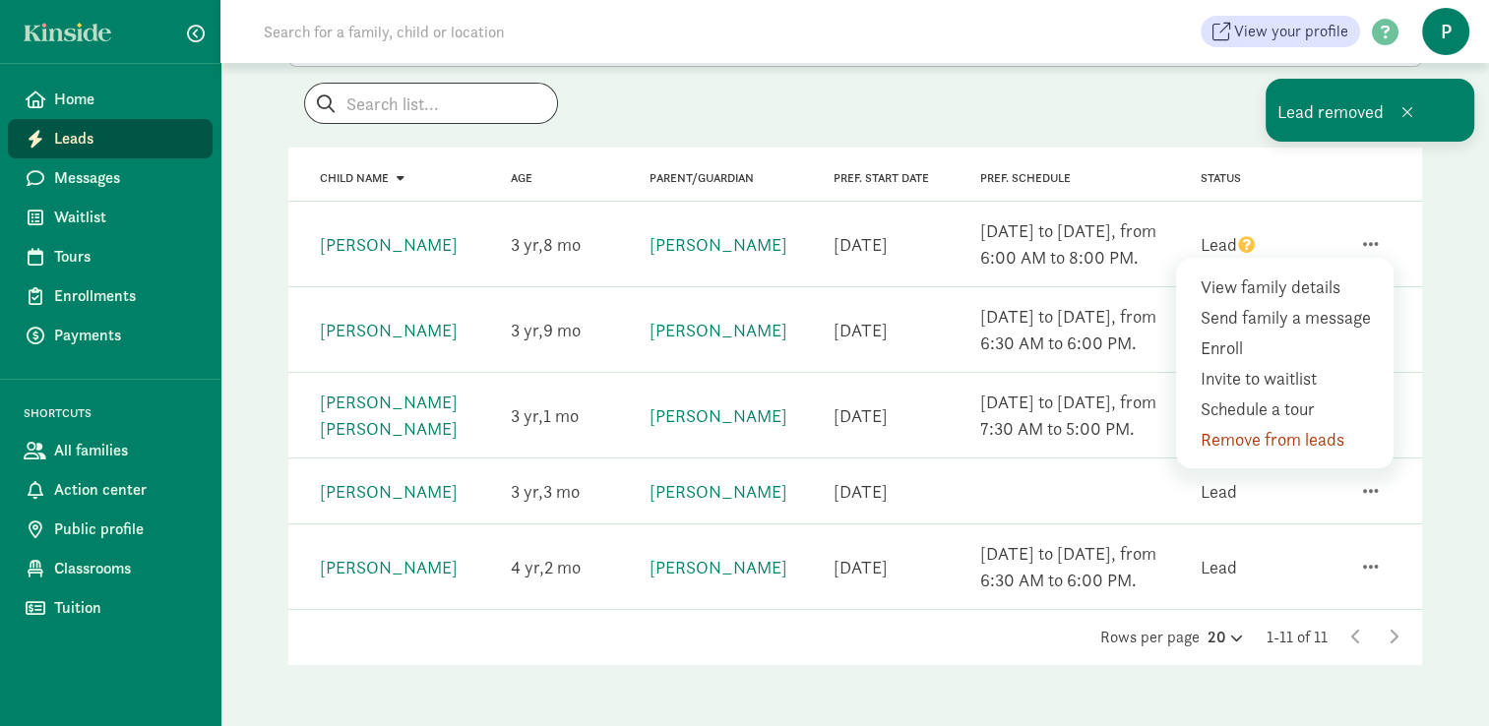
click at [1308, 438] on div "Remove from leads" at bounding box center [1288, 439] width 179 height 27
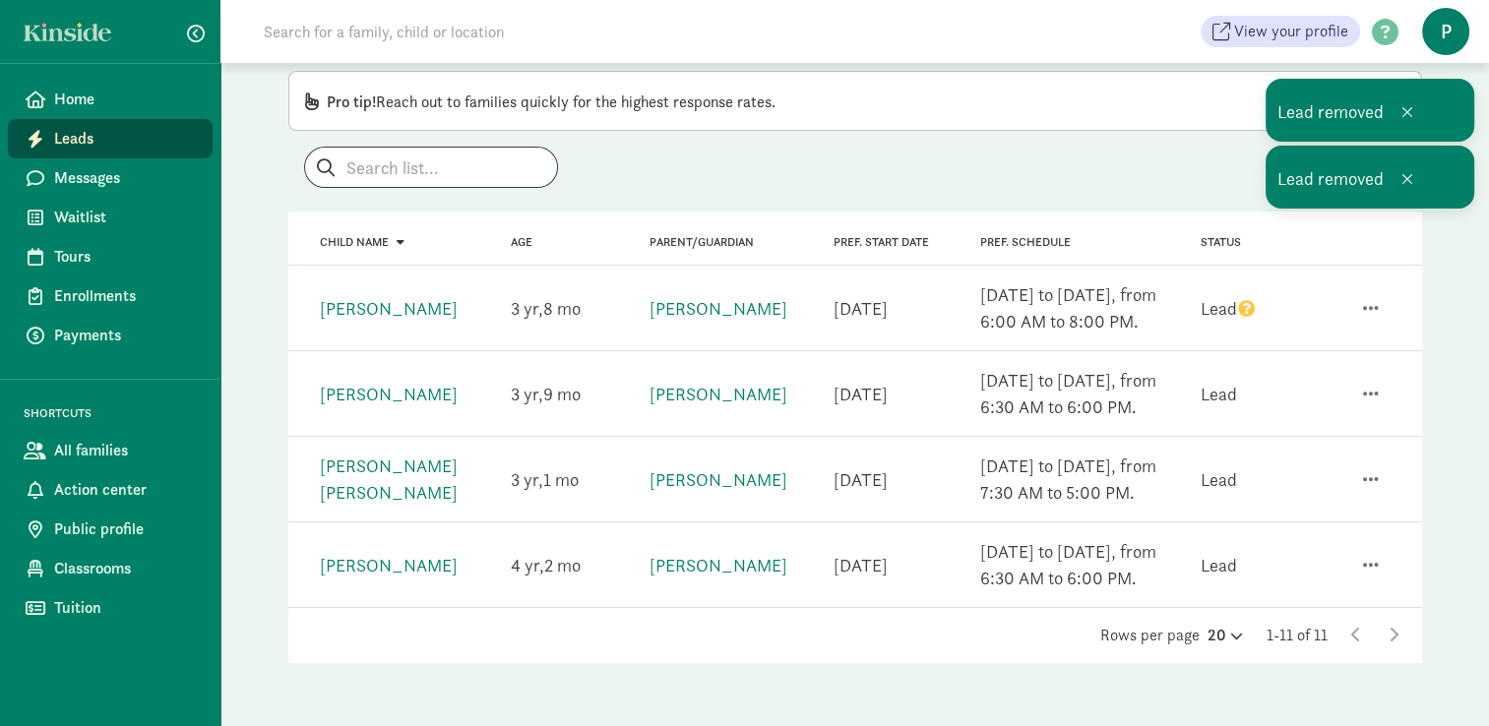
scroll to position [85, 0]
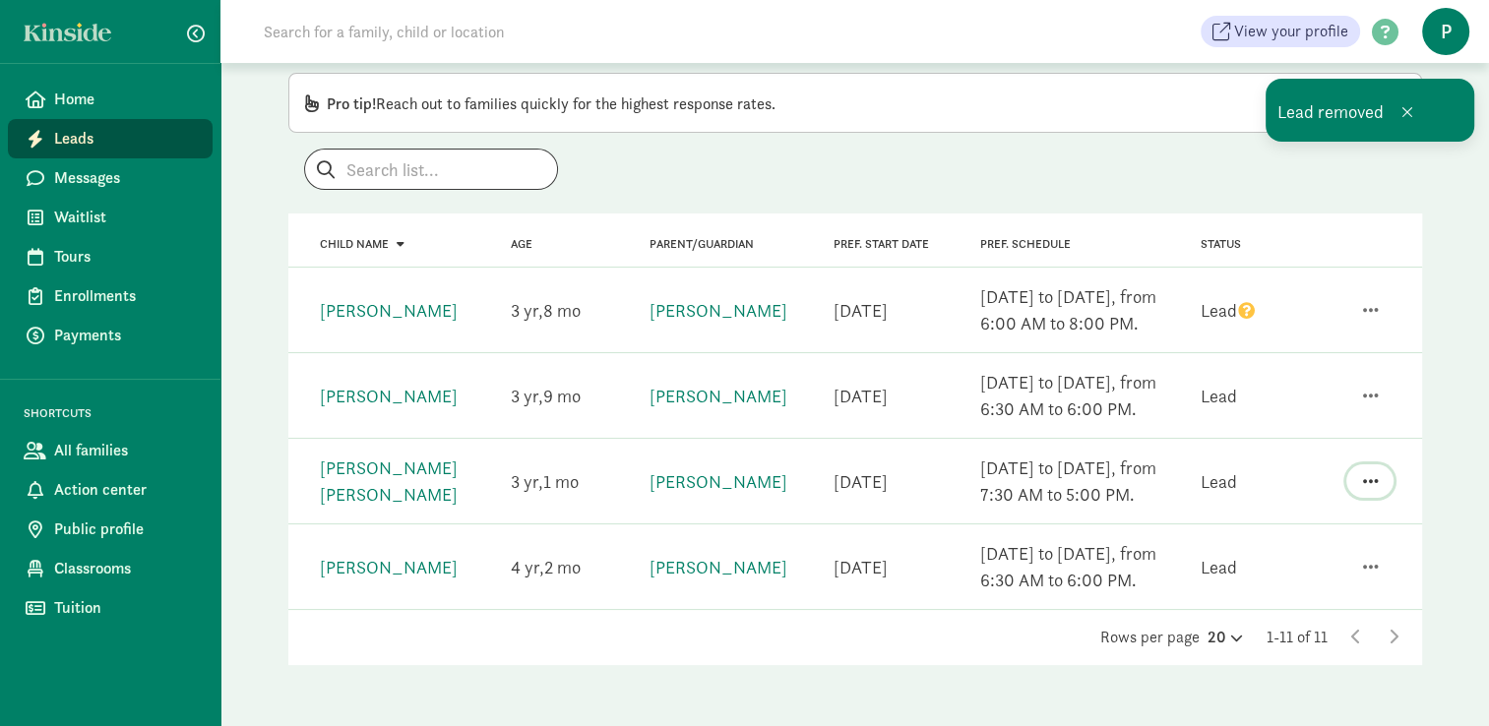
click at [1369, 480] on span "button" at bounding box center [1370, 481] width 16 height 18
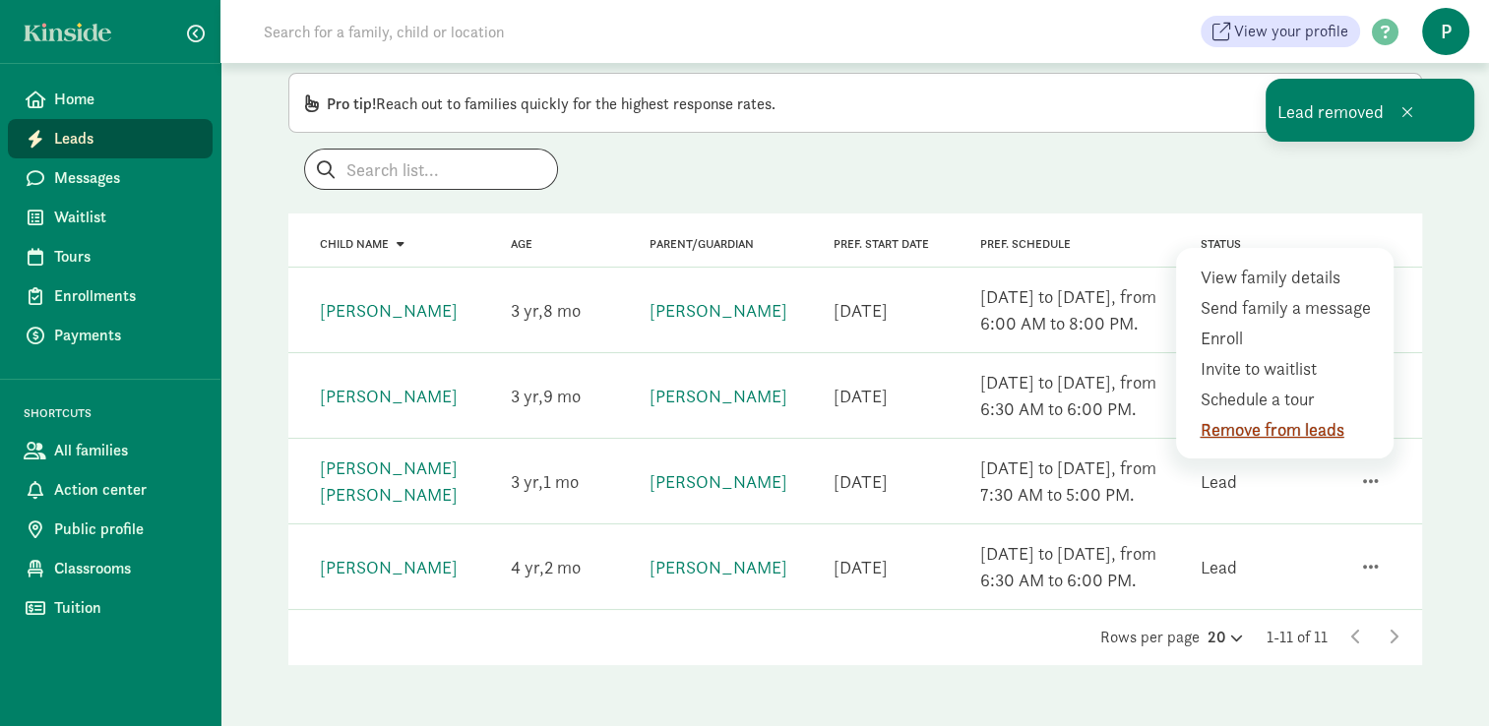
click at [1306, 431] on div "Remove from leads" at bounding box center [1288, 429] width 179 height 27
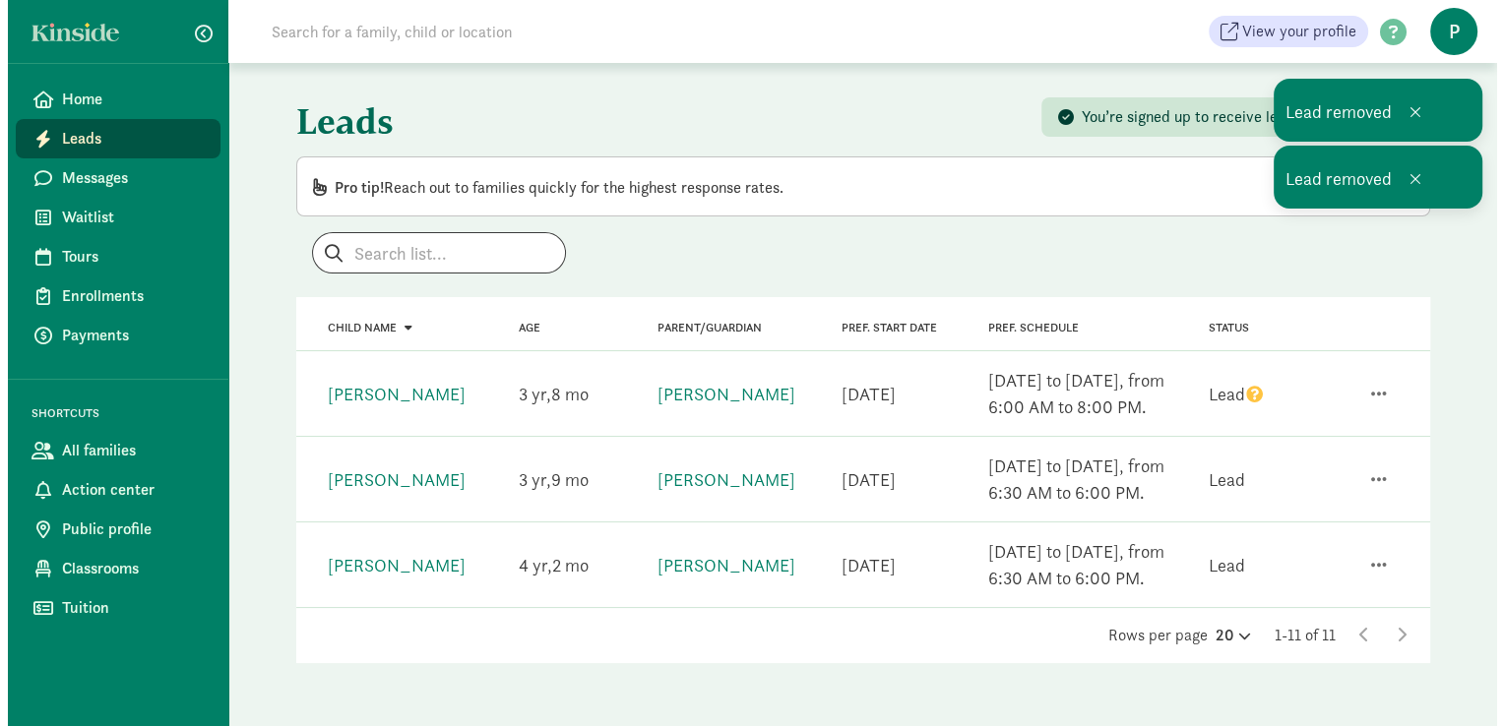
scroll to position [0, 0]
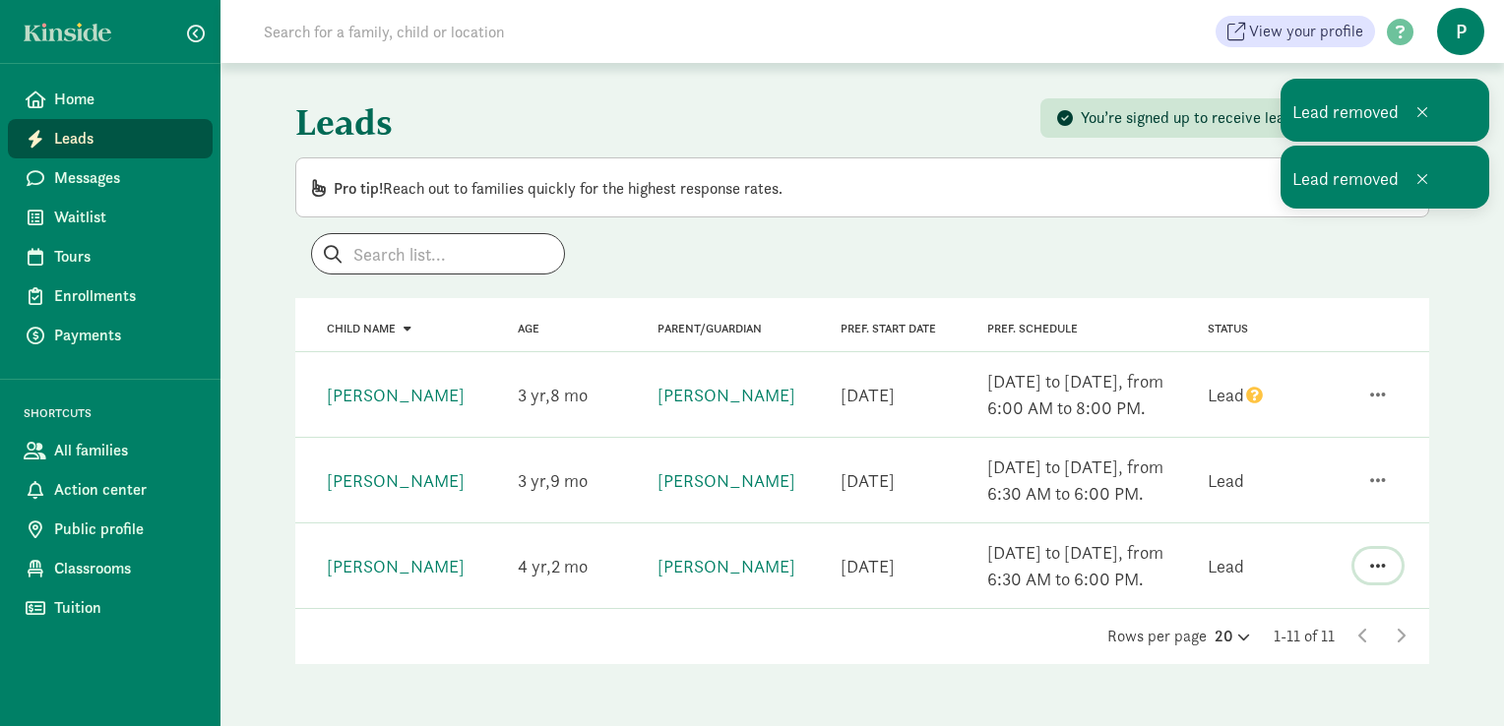
click at [1370, 558] on span "button" at bounding box center [1378, 566] width 16 height 18
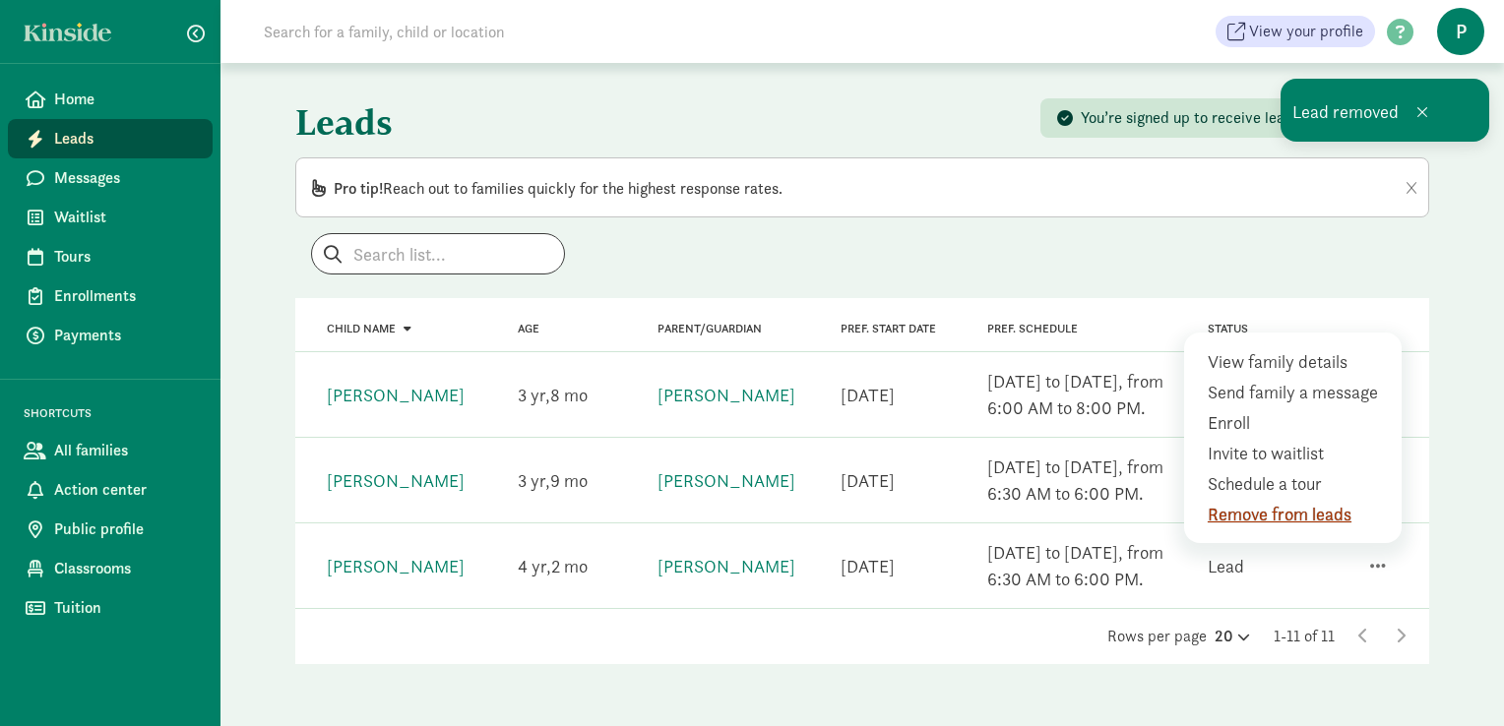
click at [1291, 517] on div "Remove from leads" at bounding box center [1296, 514] width 179 height 27
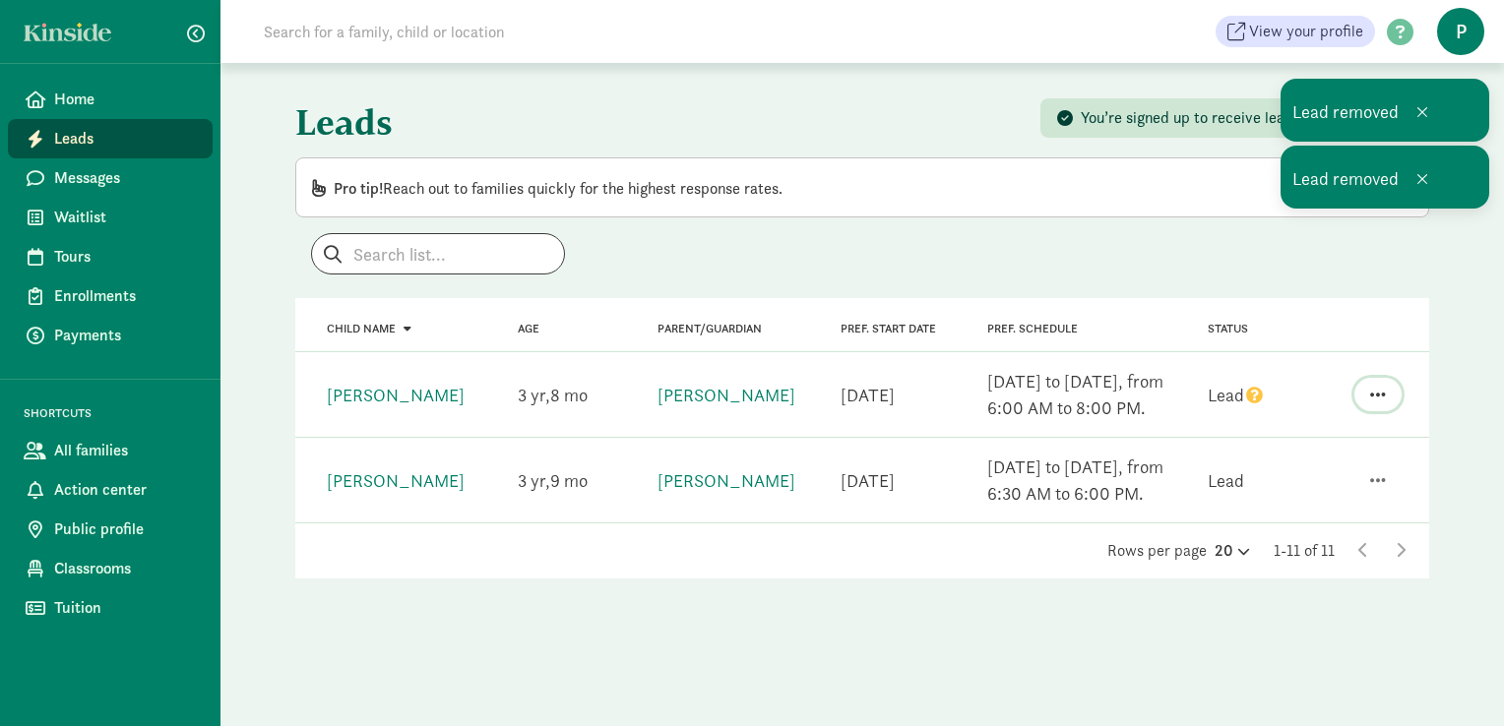
click at [1381, 393] on span "button" at bounding box center [1378, 395] width 16 height 18
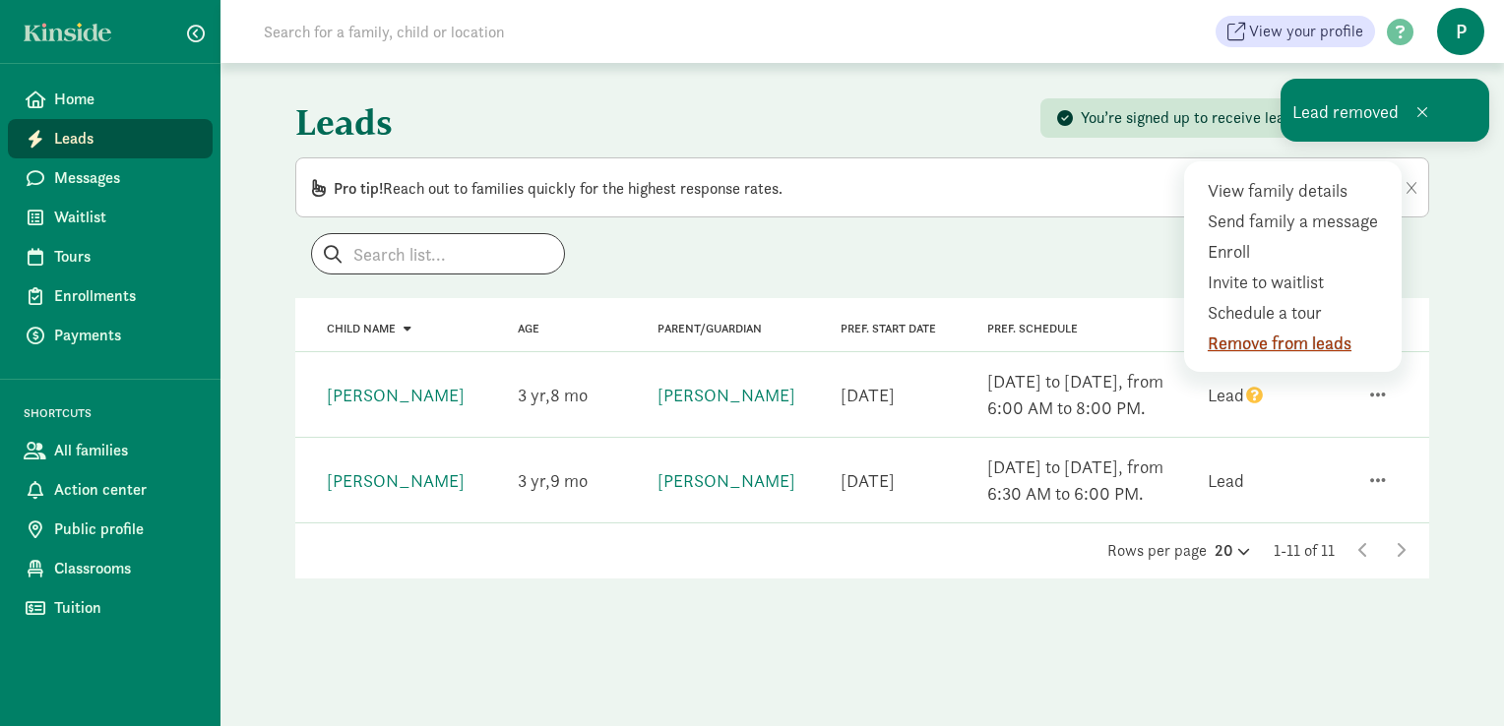
click at [1324, 343] on div "Remove from leads" at bounding box center [1296, 343] width 179 height 27
